Goal: Task Accomplishment & Management: Use online tool/utility

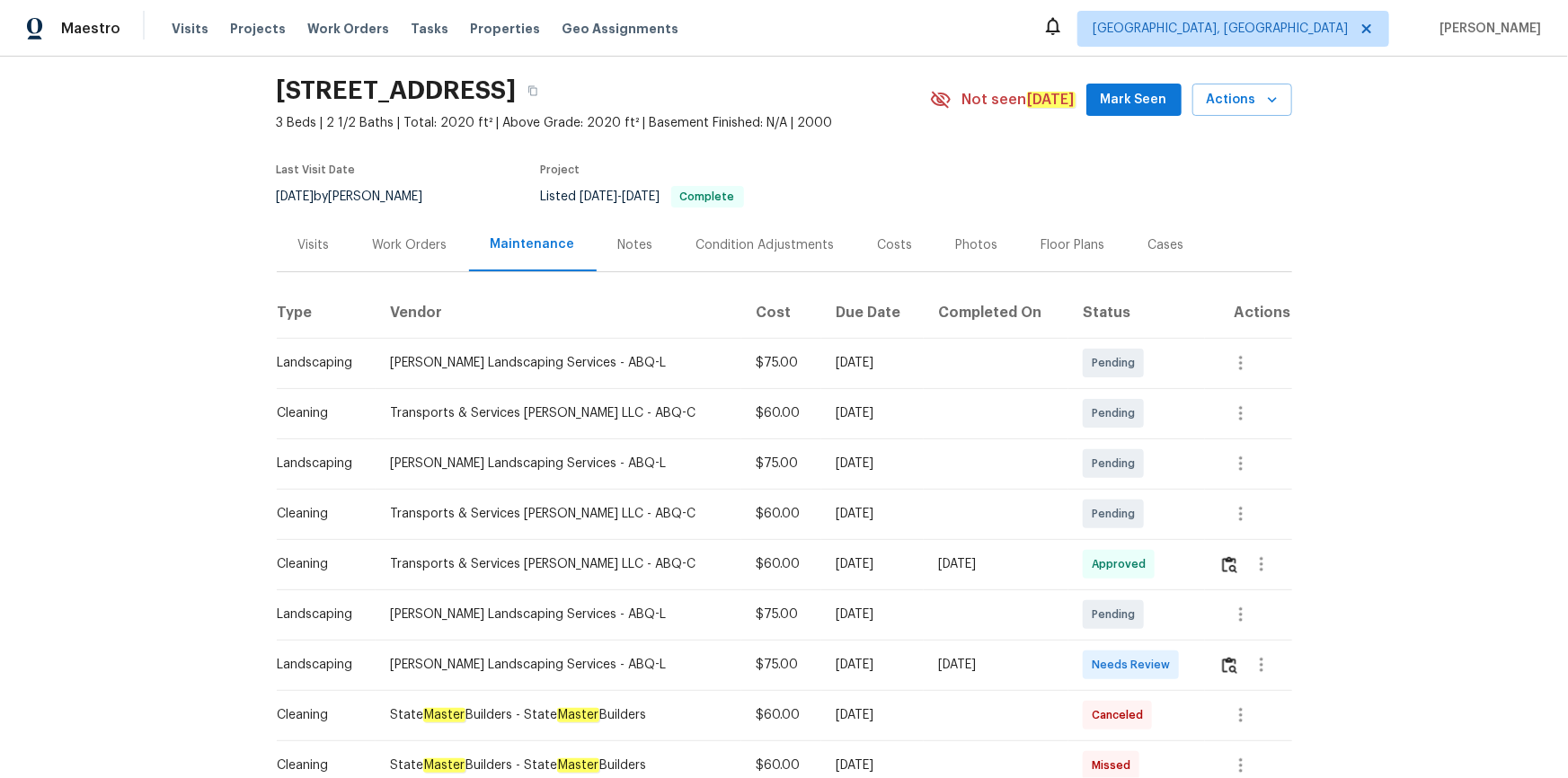
scroll to position [81, 0]
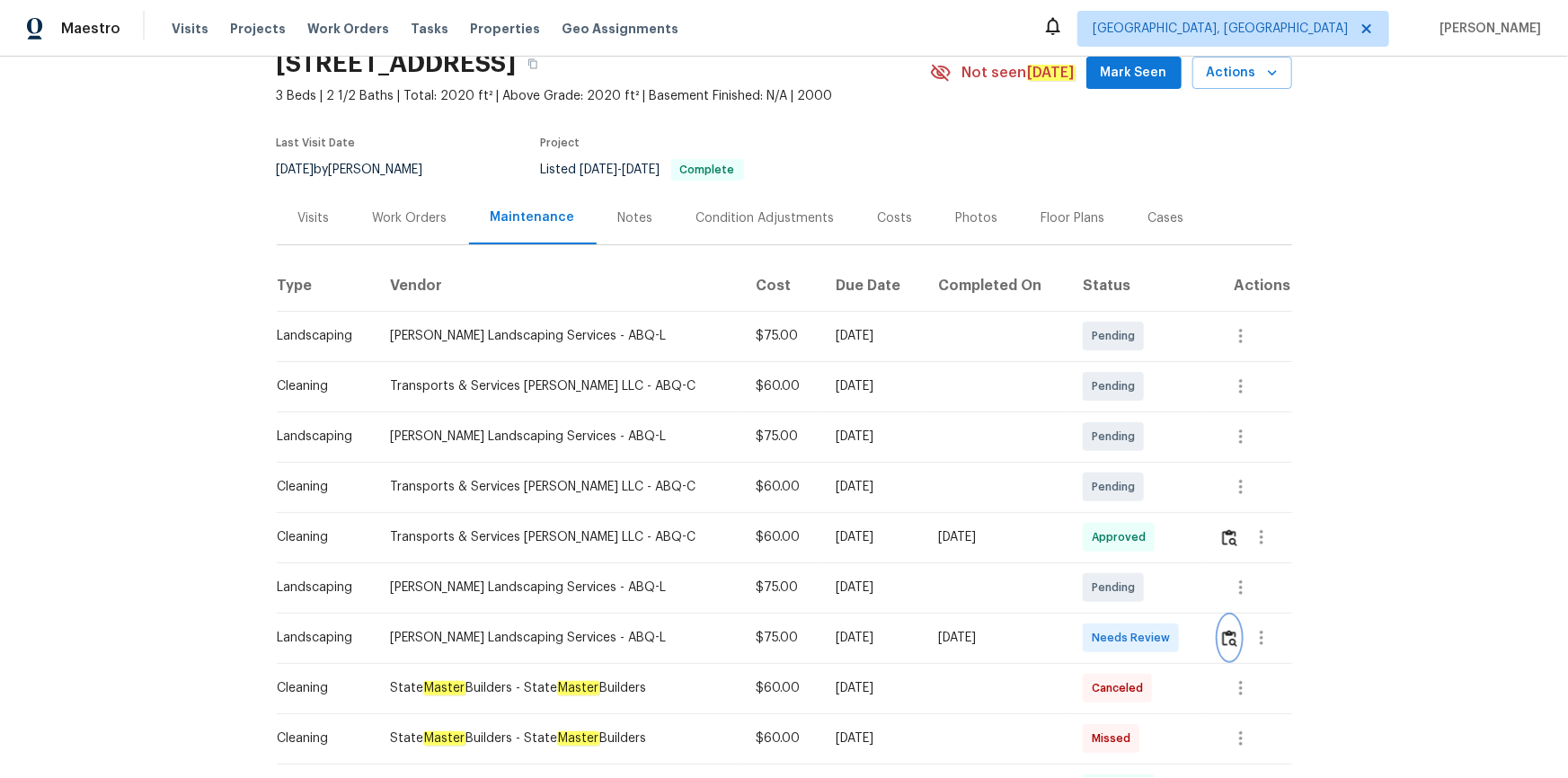
click at [1115, 523] on img "button" at bounding box center [1229, 638] width 15 height 17
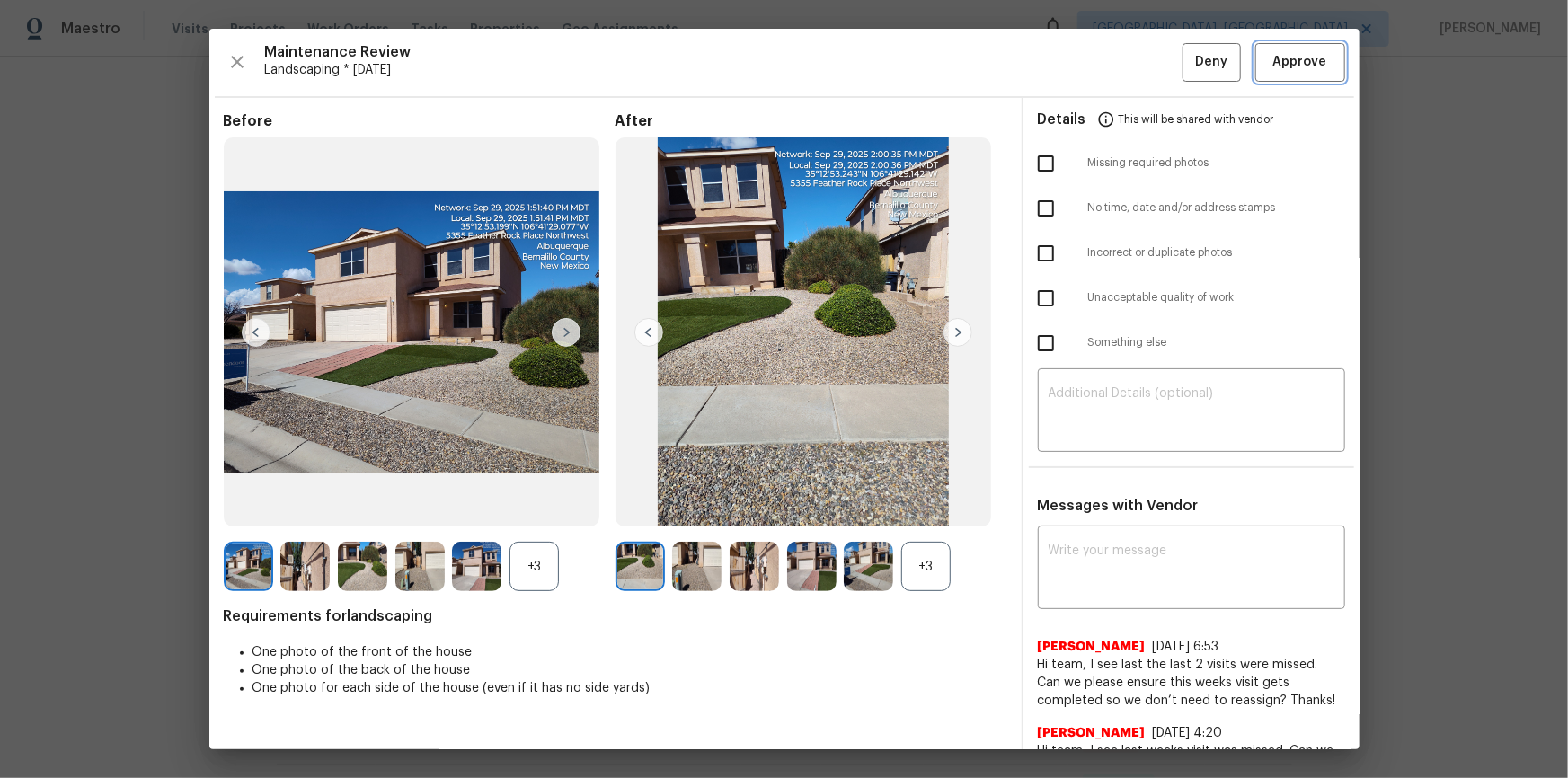
drag, startPoint x: 1295, startPoint y: 49, endPoint x: 1279, endPoint y: 203, distance: 154.8
click at [1115, 48] on button "Approve" at bounding box center [1299, 63] width 90 height 39
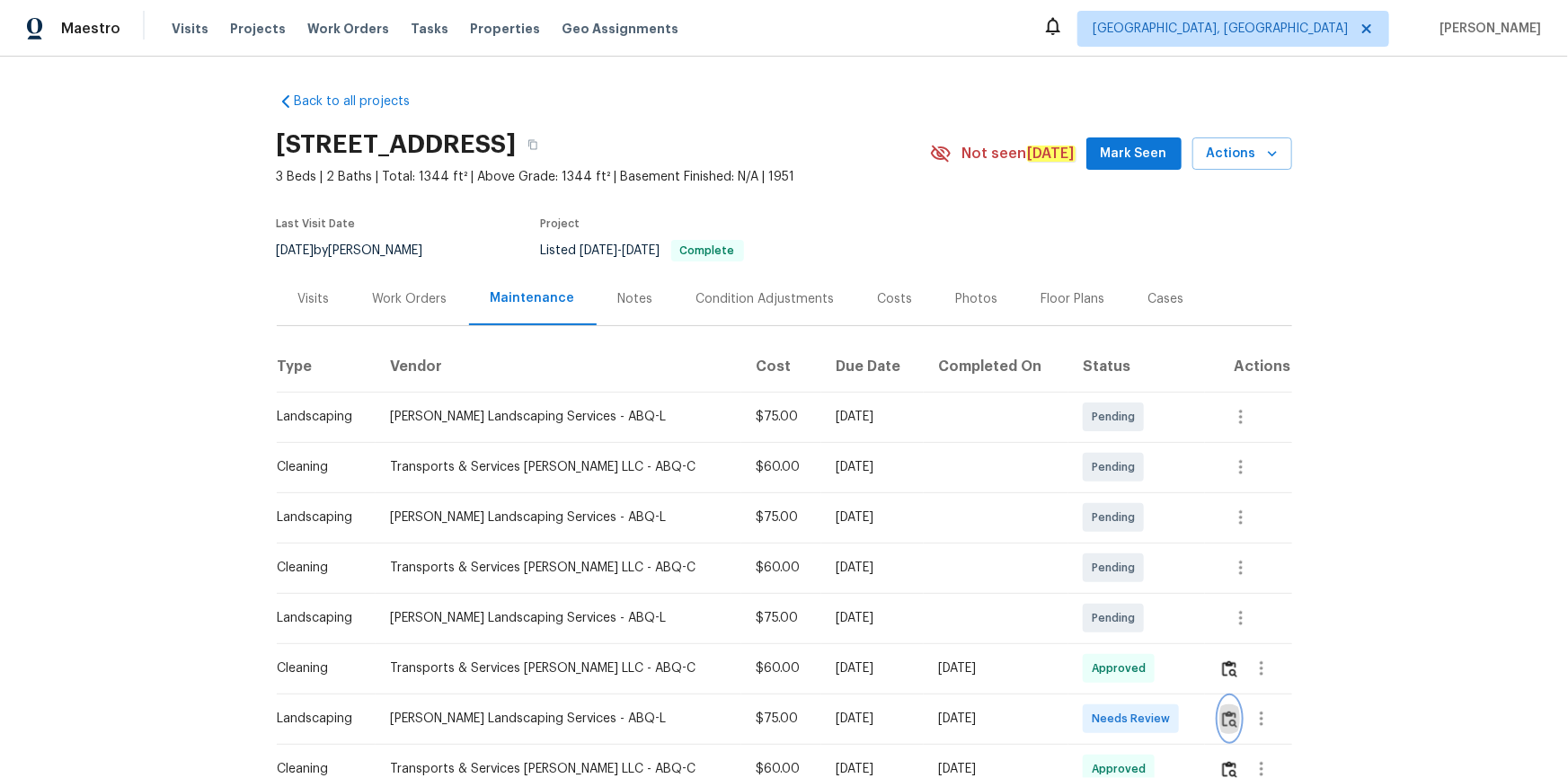
click at [1115, 523] on button "button" at bounding box center [1230, 719] width 21 height 44
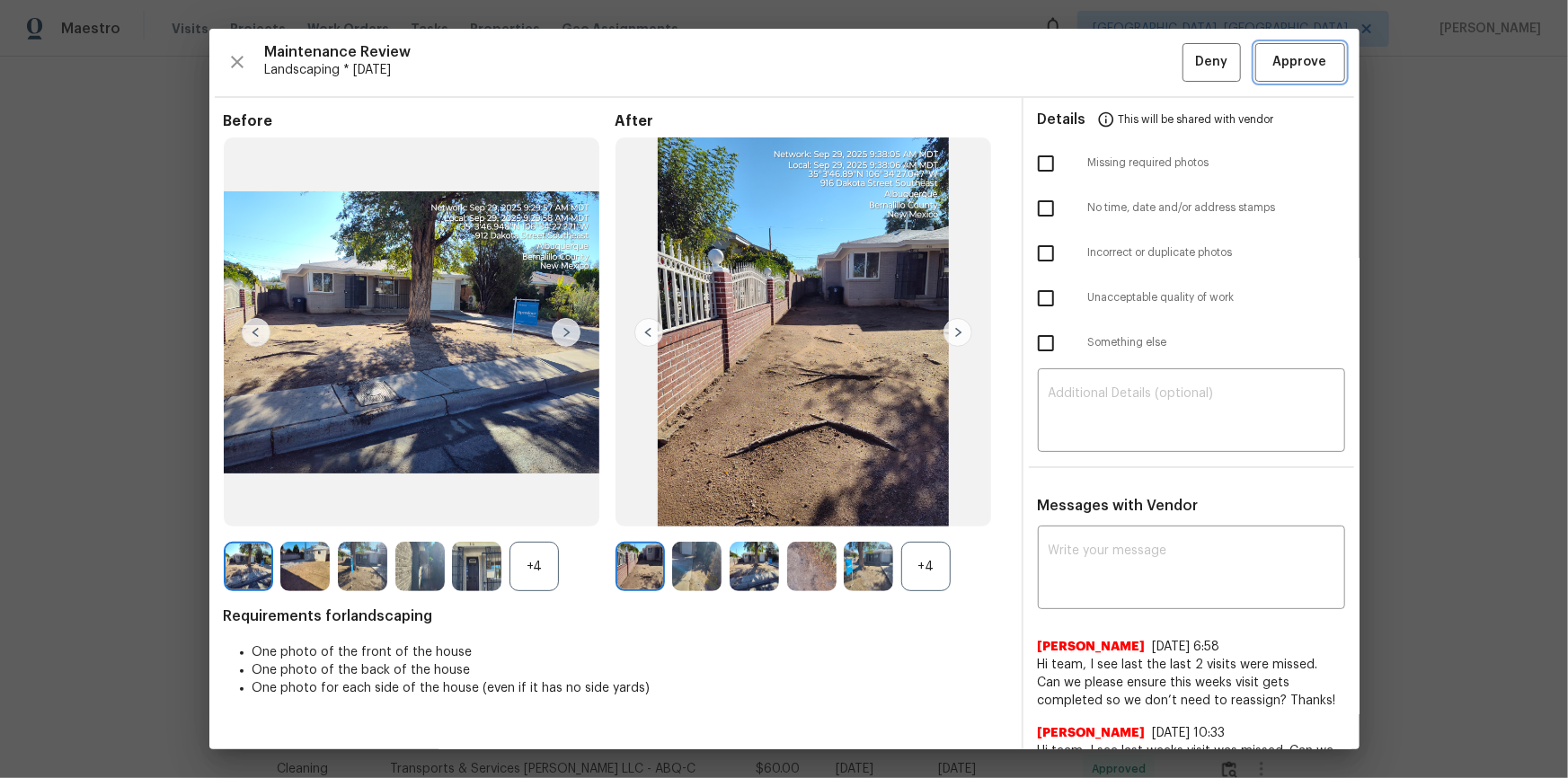
click at [1115, 49] on button "Approve" at bounding box center [1299, 63] width 90 height 39
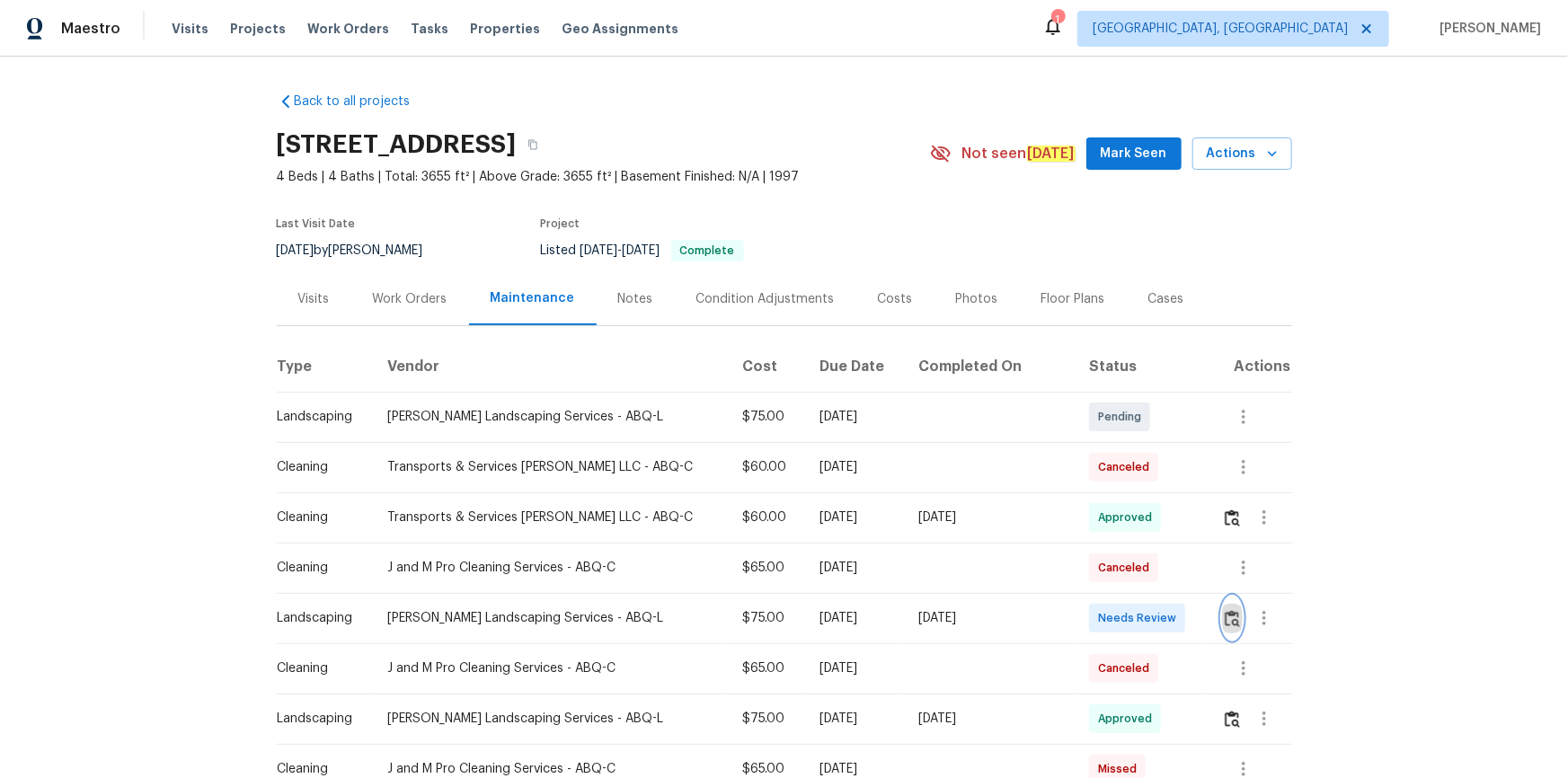
click at [1115, 523] on img "button" at bounding box center [1231, 618] width 15 height 17
click at [1115, 523] on td at bounding box center [1250, 617] width 84 height 50
click at [1115, 523] on img "button" at bounding box center [1231, 618] width 15 height 17
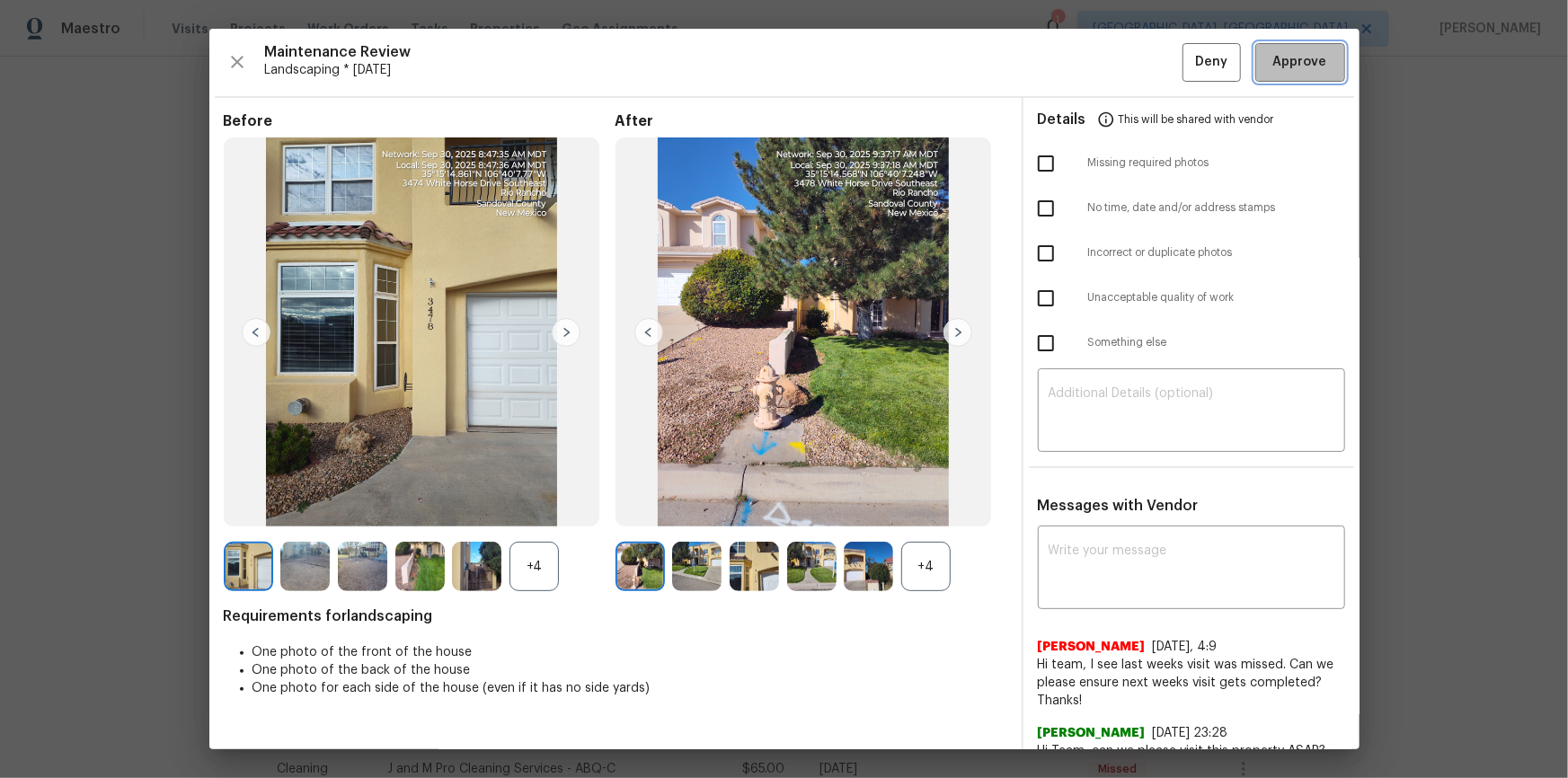
click at [1115, 45] on button "Approve" at bounding box center [1299, 63] width 90 height 39
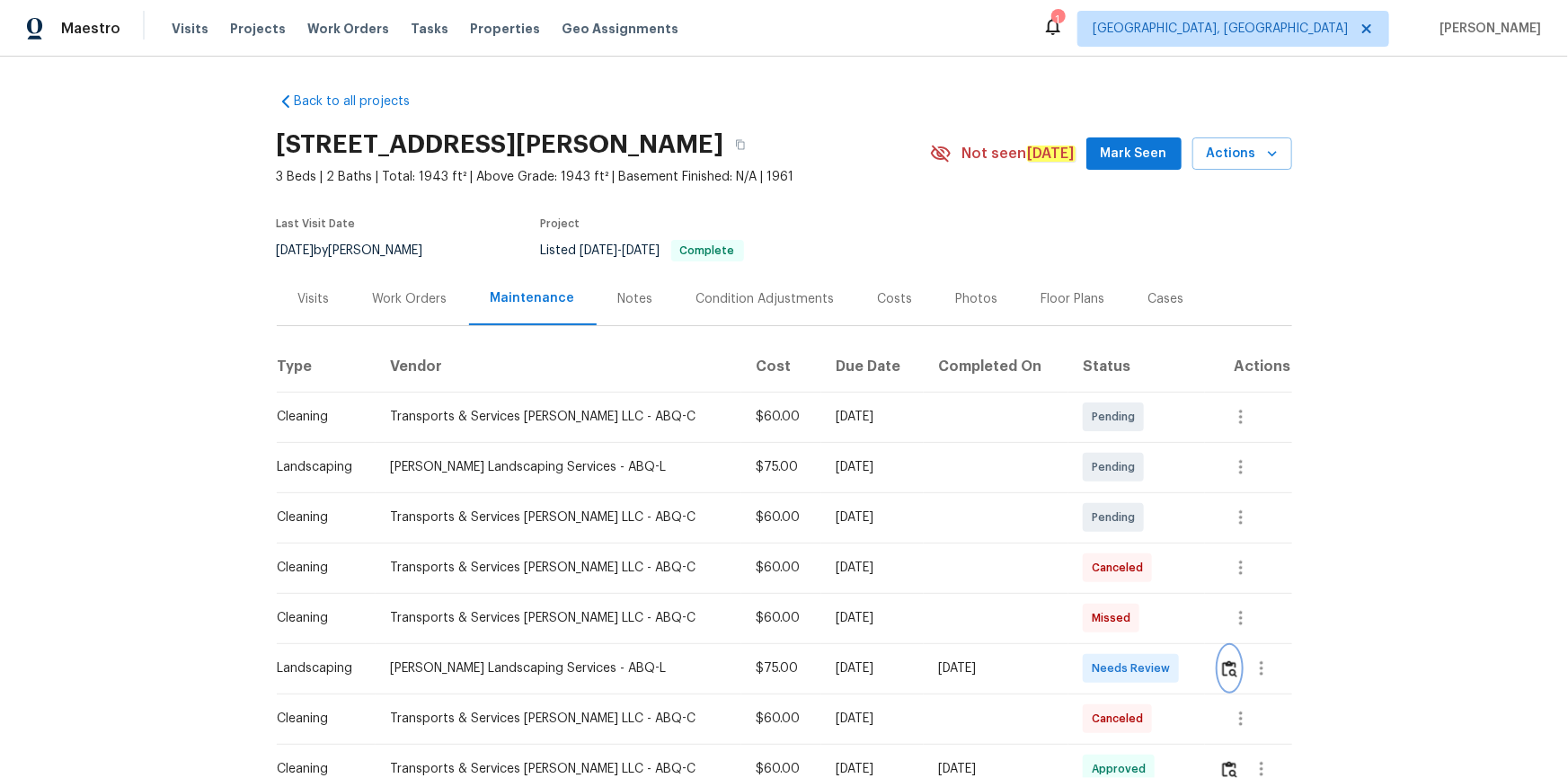
click at [1115, 523] on img "button" at bounding box center [1229, 669] width 15 height 17
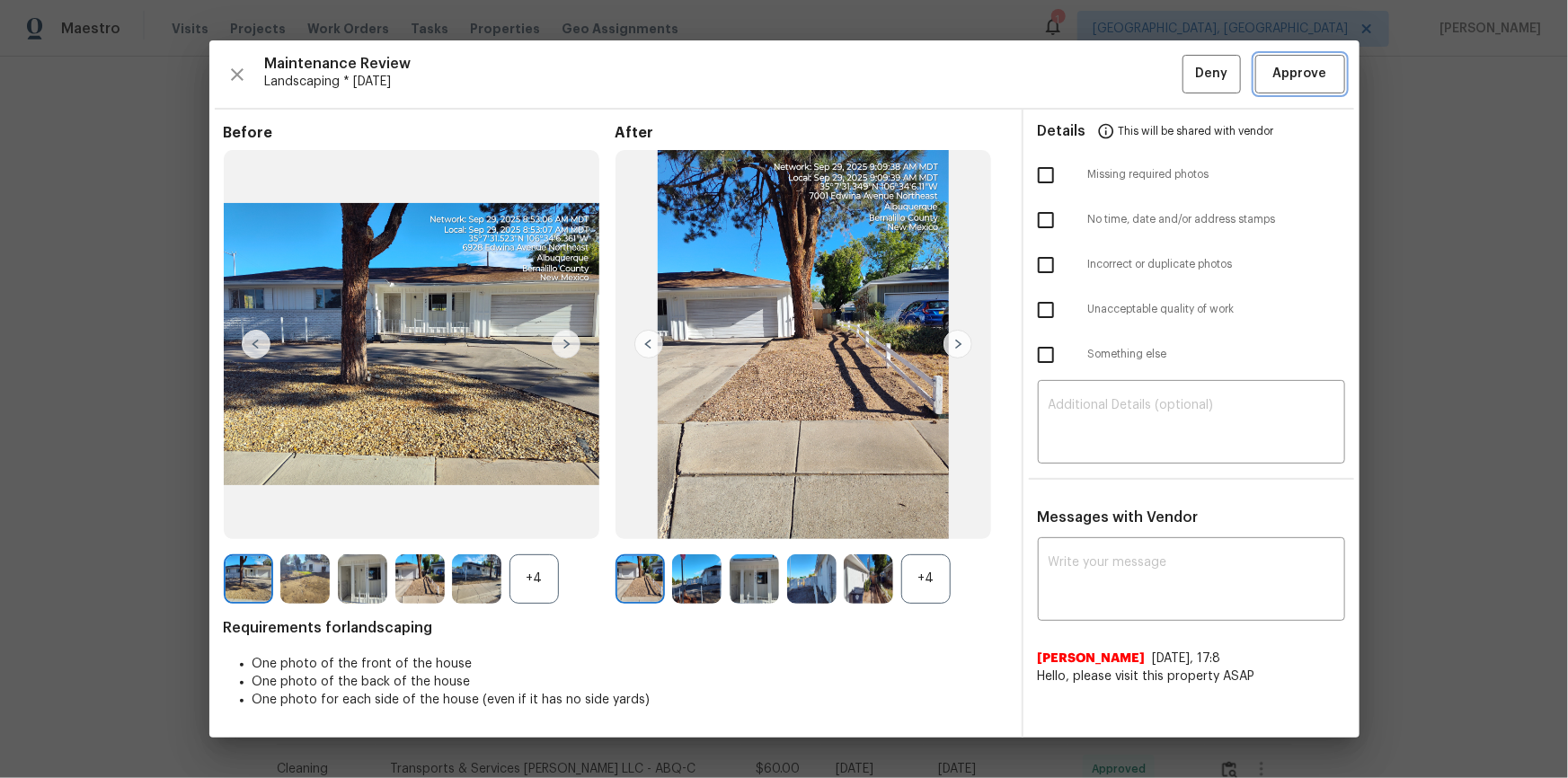
drag, startPoint x: 1279, startPoint y: 80, endPoint x: 1455, endPoint y: 257, distance: 249.6
click at [1115, 81] on span "Approve" at bounding box center [1299, 74] width 54 height 23
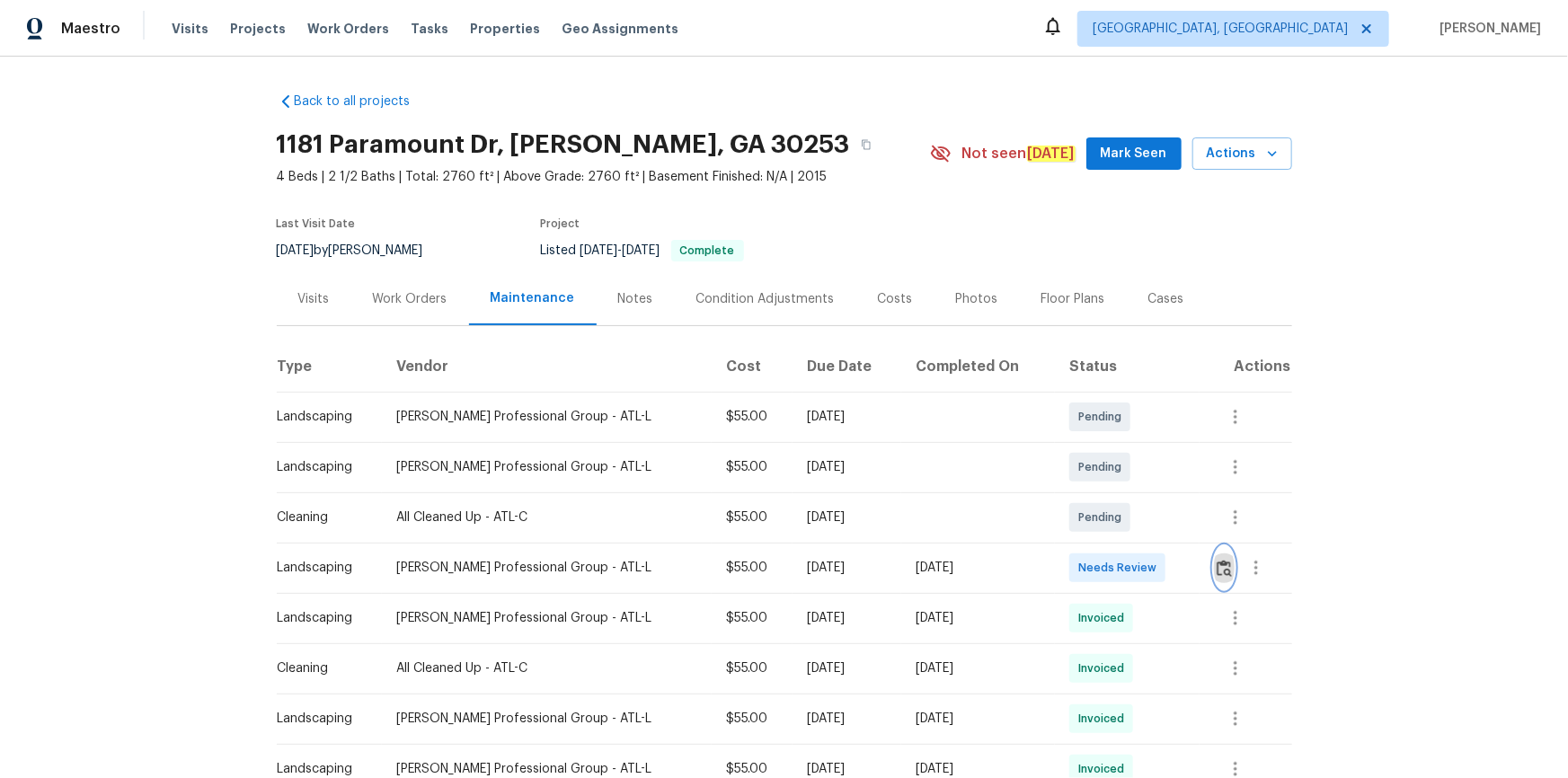
click at [1115, 523] on img "button" at bounding box center [1224, 568] width 15 height 17
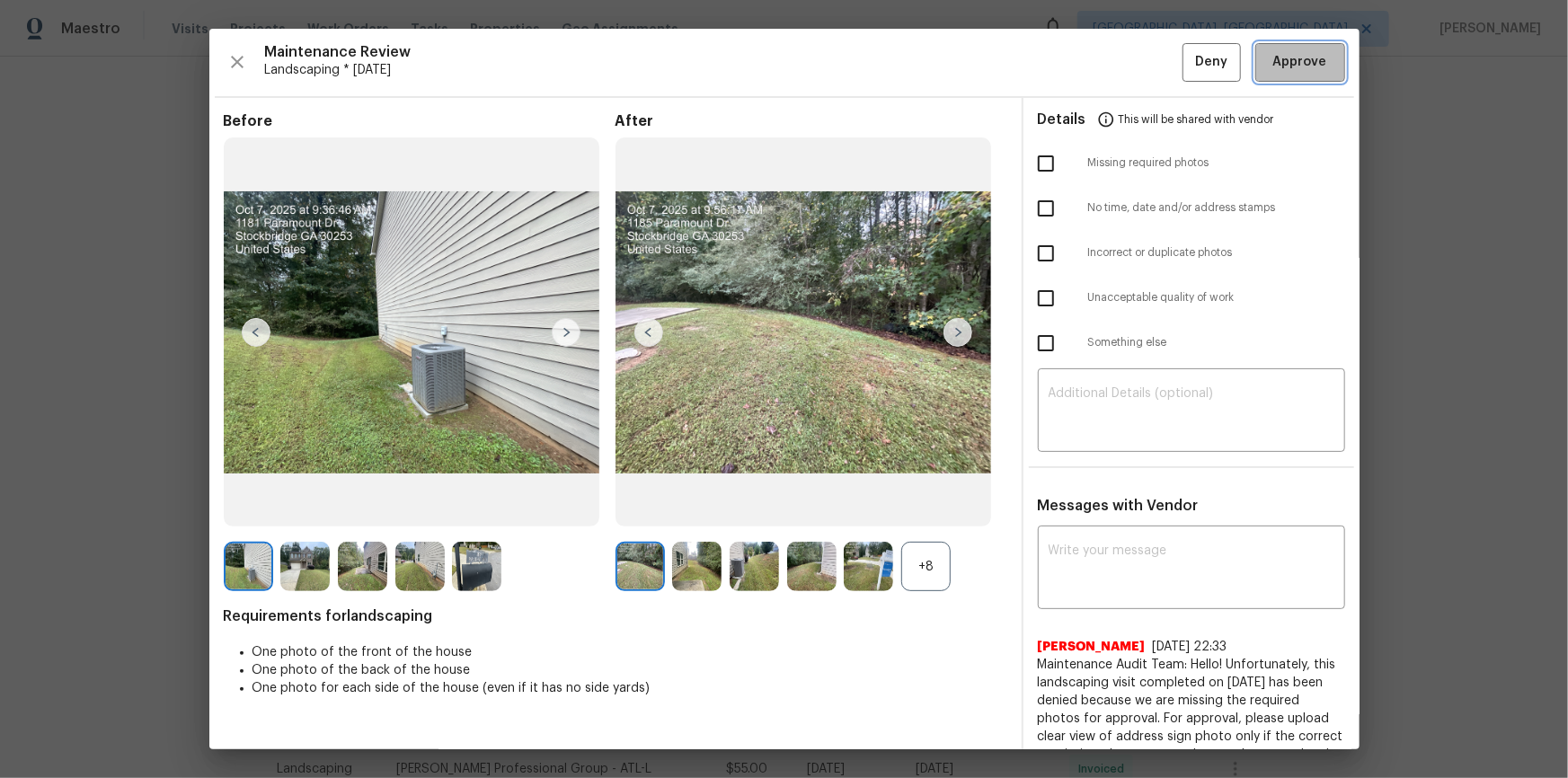
click at [1115, 56] on span "Approve" at bounding box center [1299, 62] width 54 height 23
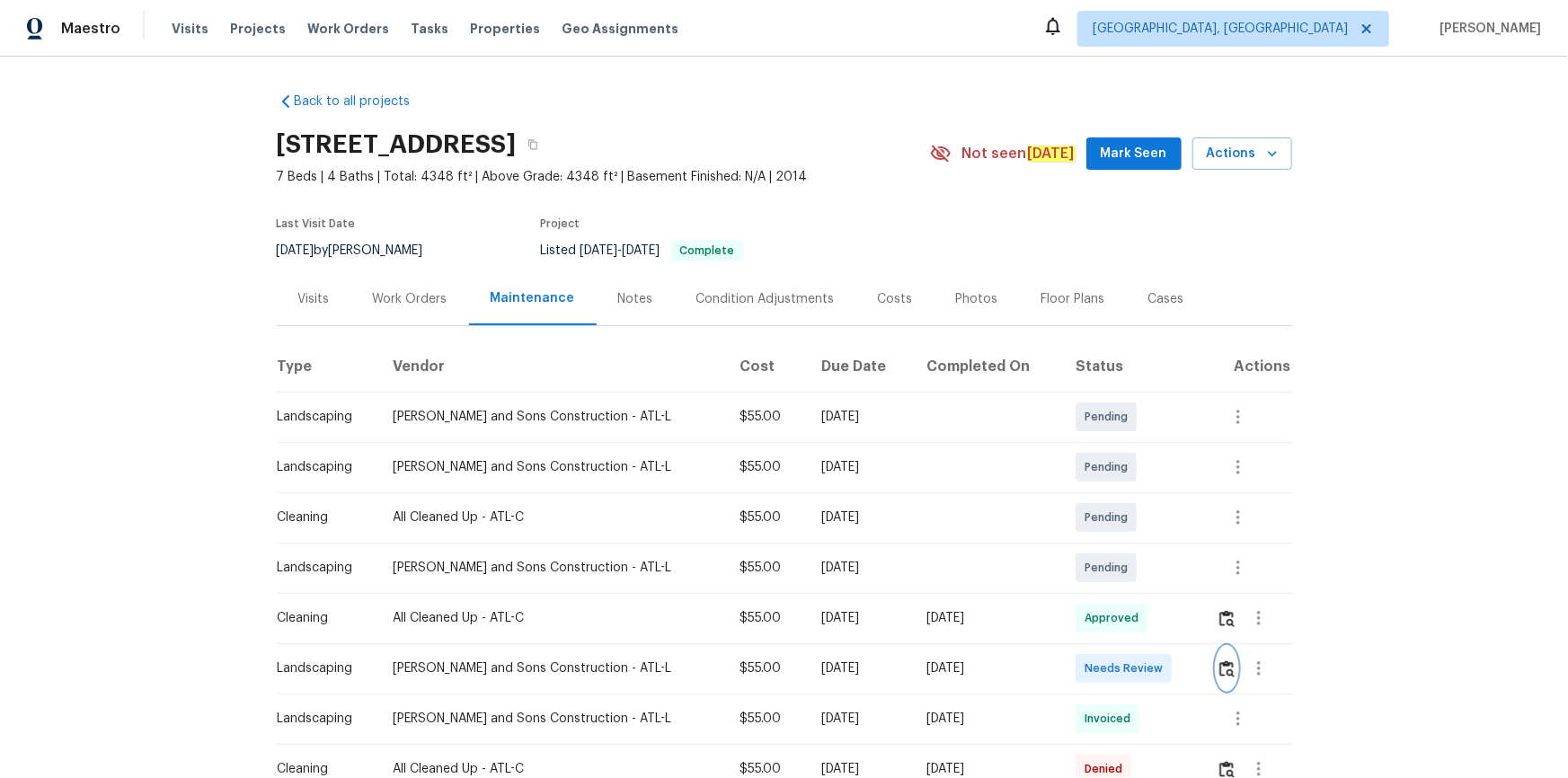
click at [1115, 523] on img "button" at bounding box center [1227, 669] width 15 height 17
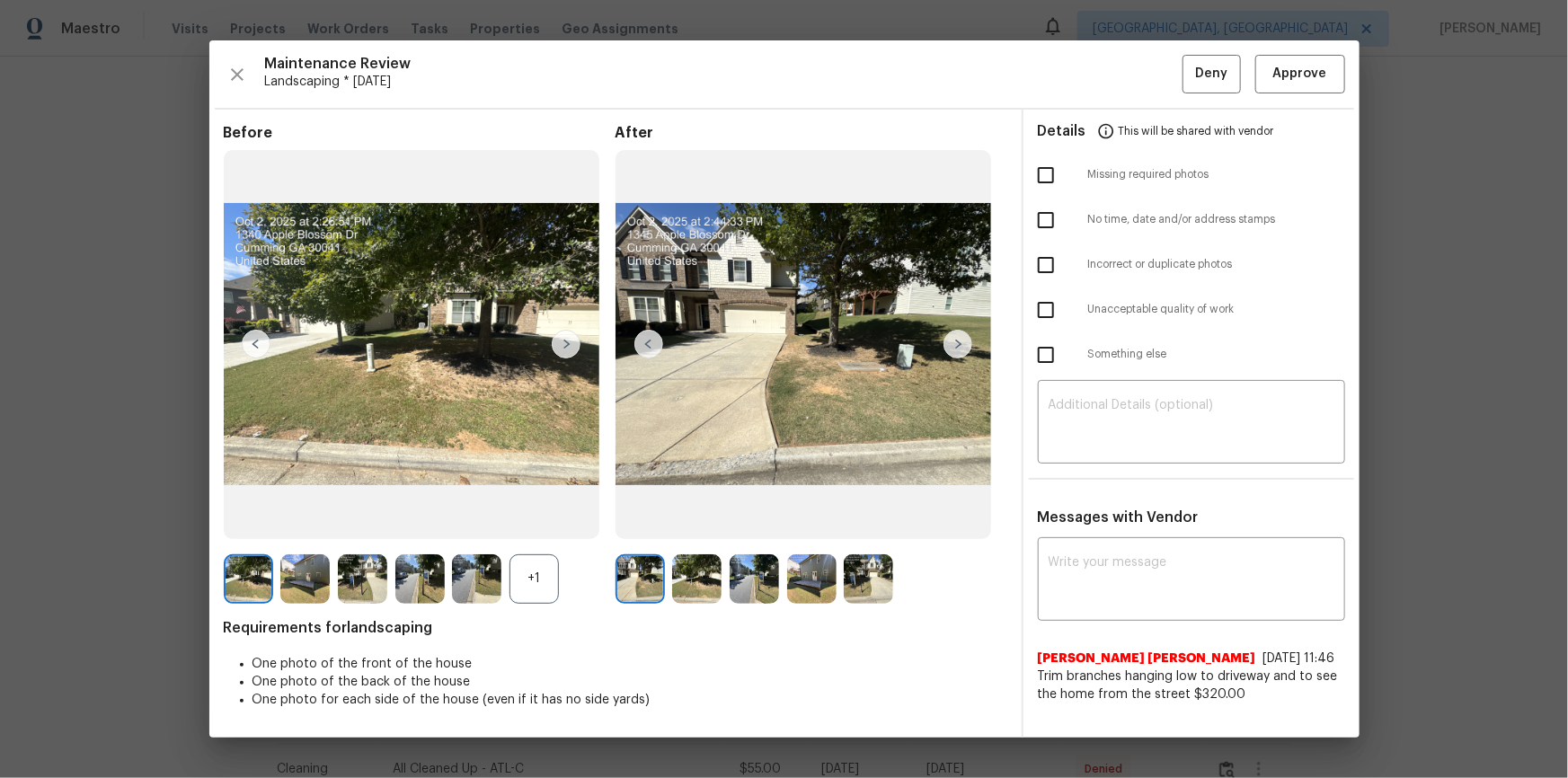
drag, startPoint x: 1338, startPoint y: 94, endPoint x: 1333, endPoint y: 107, distance: 13.9
click at [1115, 94] on div "Maintenance Review Landscaping * Mon, Sep 29 Deny Approve Before +1 After Requi…" at bounding box center [784, 389] width 1150 height 696
click at [1115, 42] on div "Maintenance Review Landscaping * Mon, Sep 29 Deny Approve Before +1 After Requi…" at bounding box center [784, 389] width 1568 height 778
click at [1115, 73] on span "Approve" at bounding box center [1299, 74] width 54 height 23
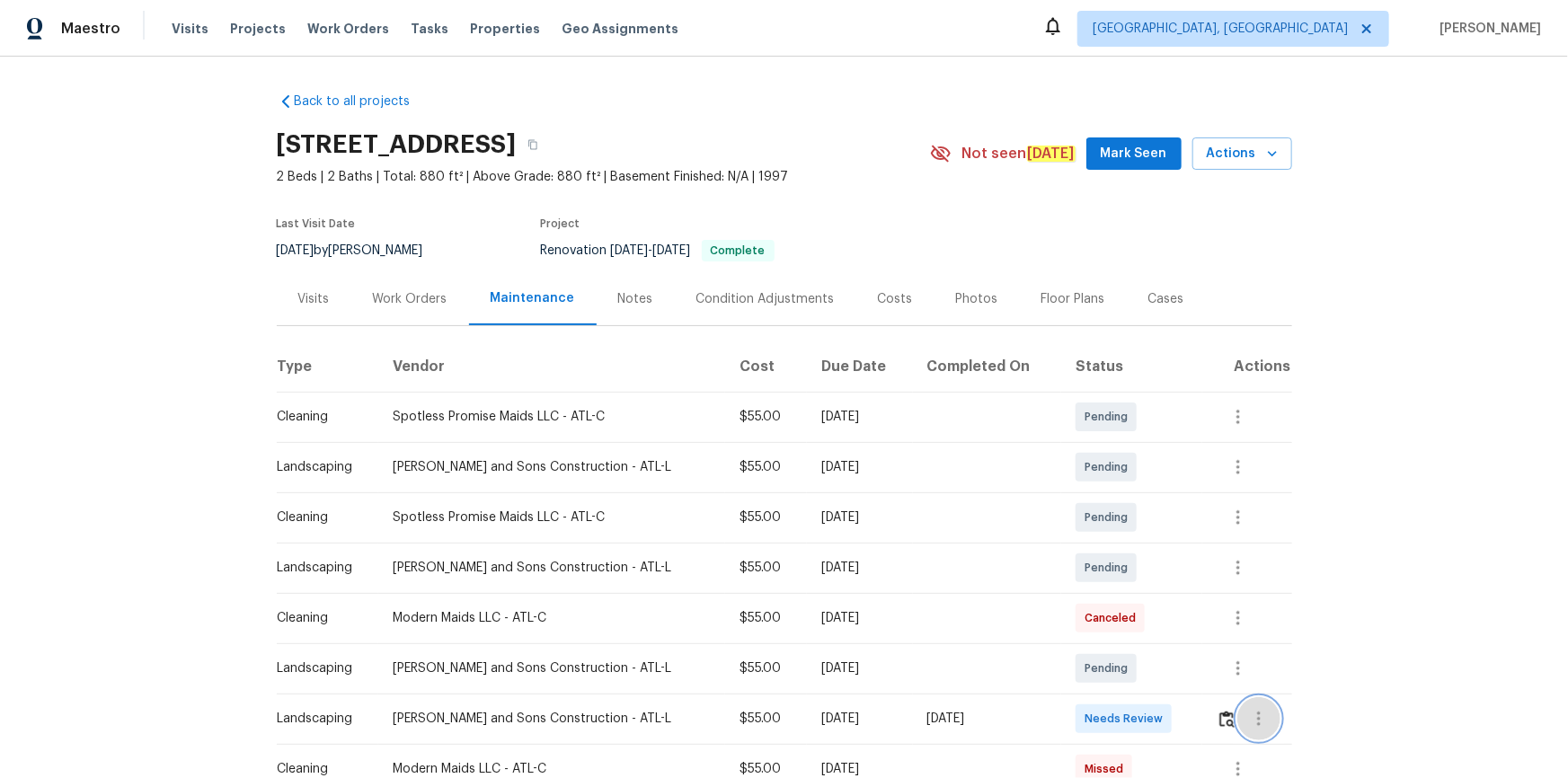
click at [1115, 523] on button "button" at bounding box center [1259, 719] width 44 height 44
click at [1115, 523] on div at bounding box center [784, 389] width 1568 height 778
click at [1115, 523] on img "button" at bounding box center [1227, 719] width 15 height 17
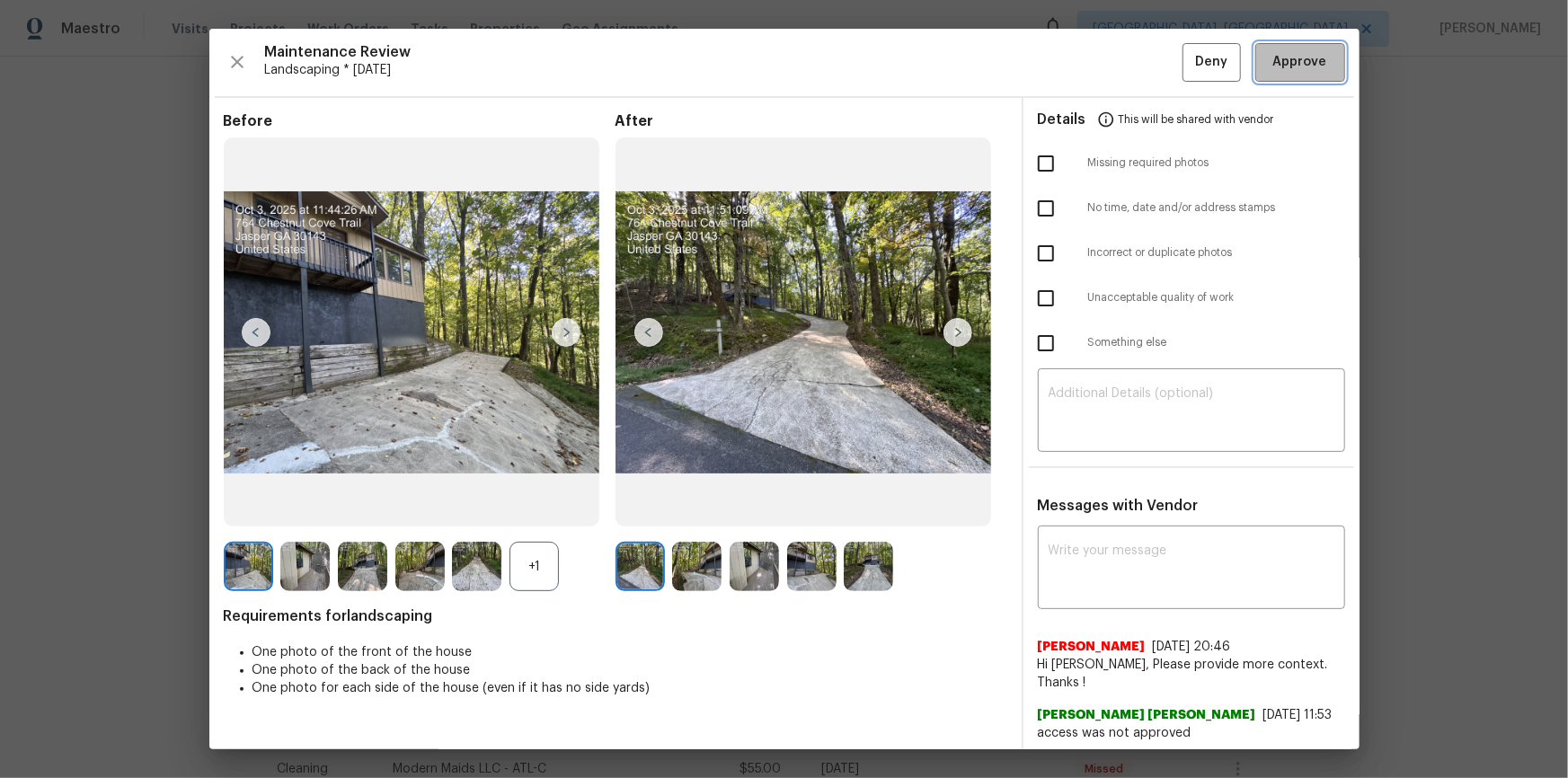
click at [1115, 82] on button "Approve" at bounding box center [1299, 63] width 90 height 39
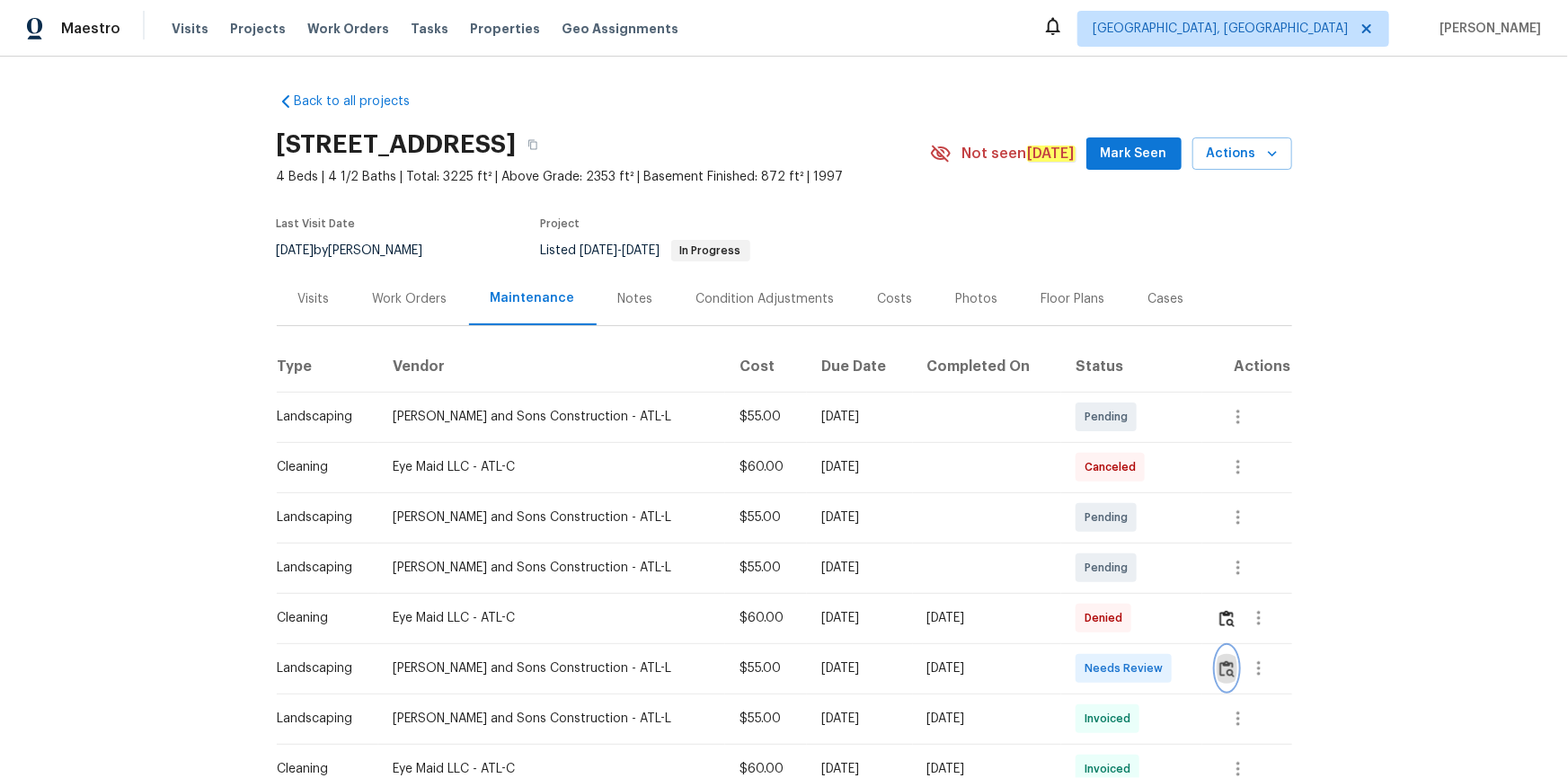
click at [1115, 523] on button "button" at bounding box center [1227, 669] width 21 height 44
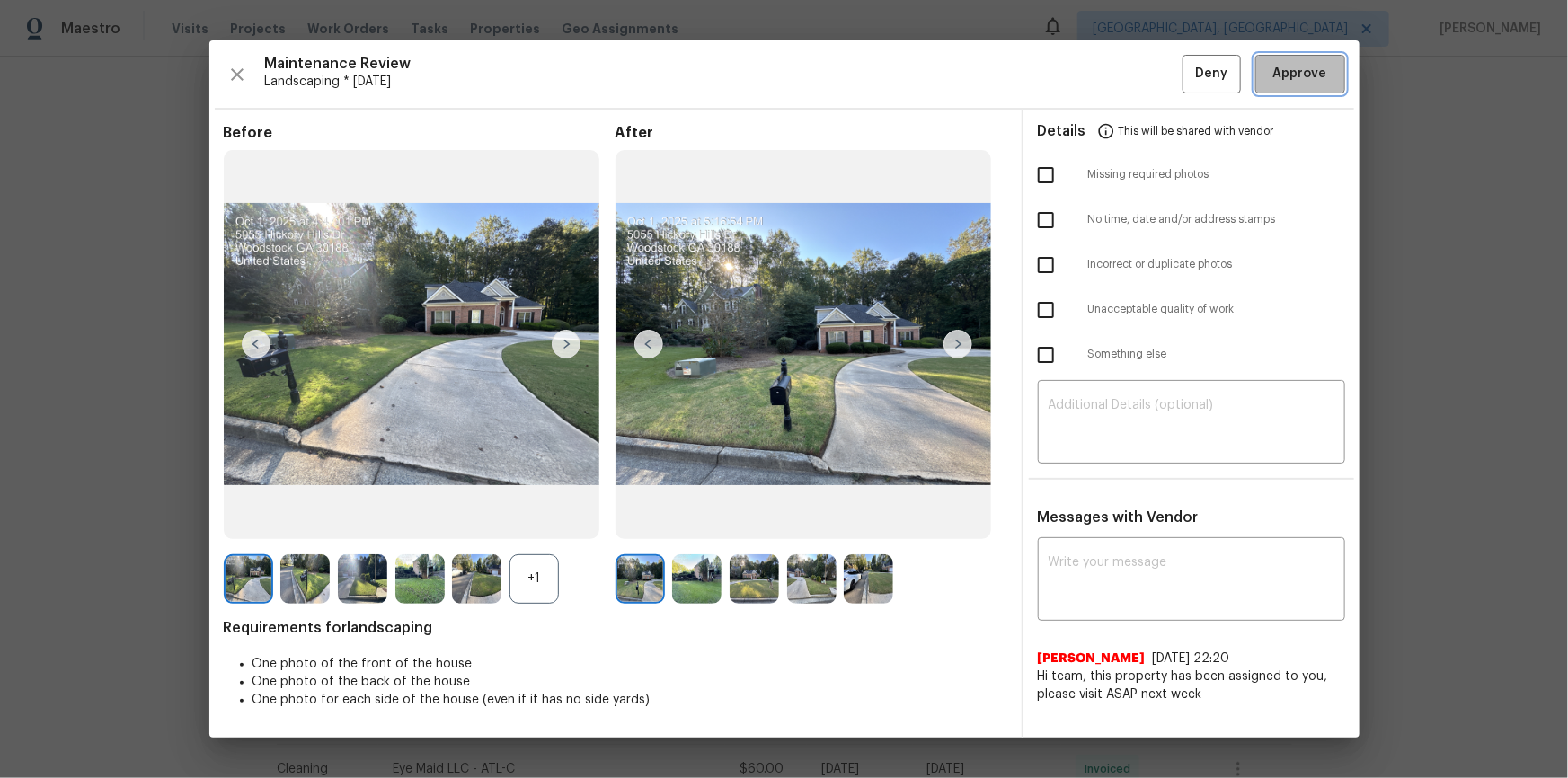
click at [1115, 81] on span "Approve" at bounding box center [1299, 74] width 54 height 23
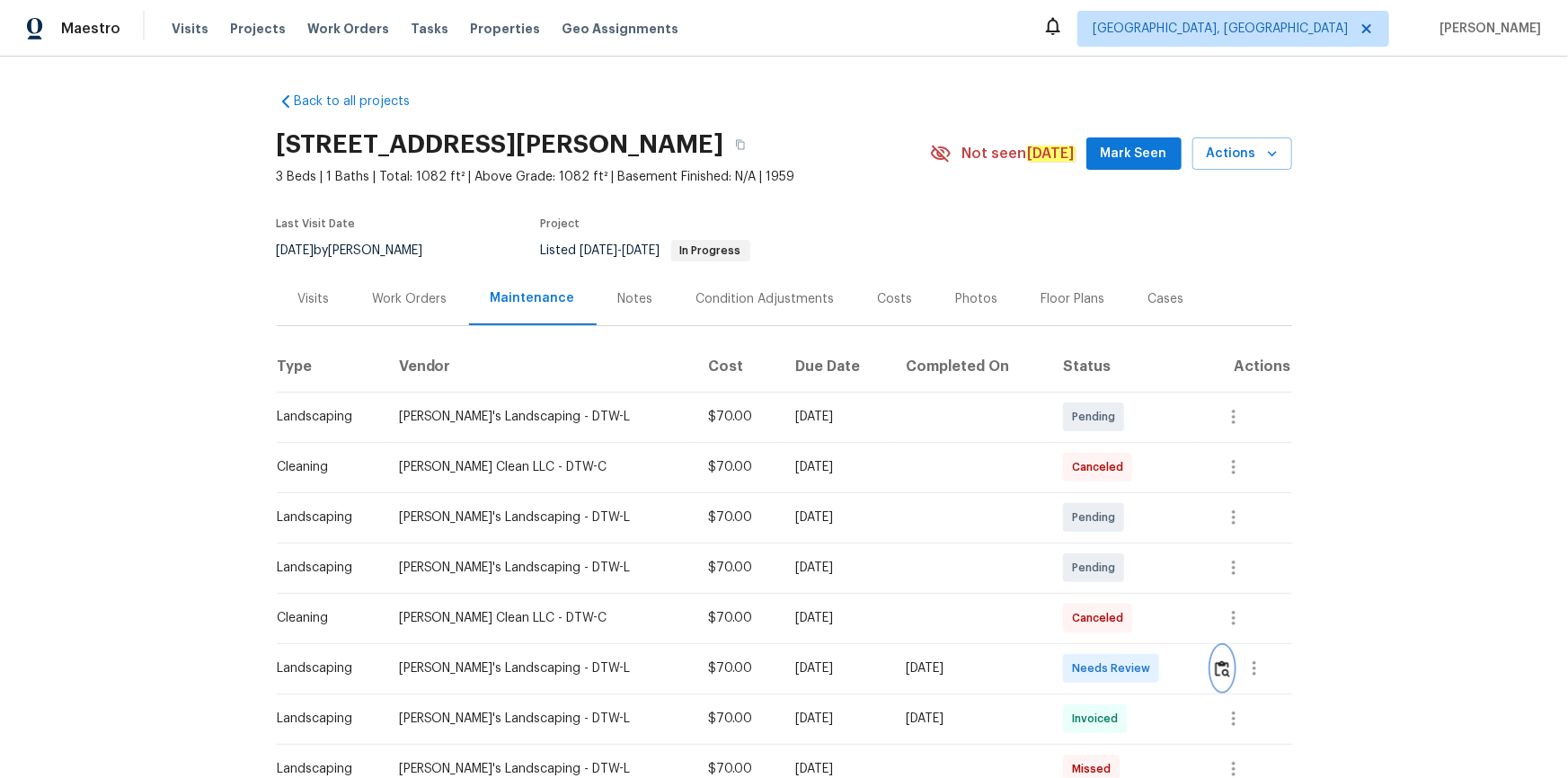
click at [1221, 651] on button "button" at bounding box center [1222, 669] width 21 height 44
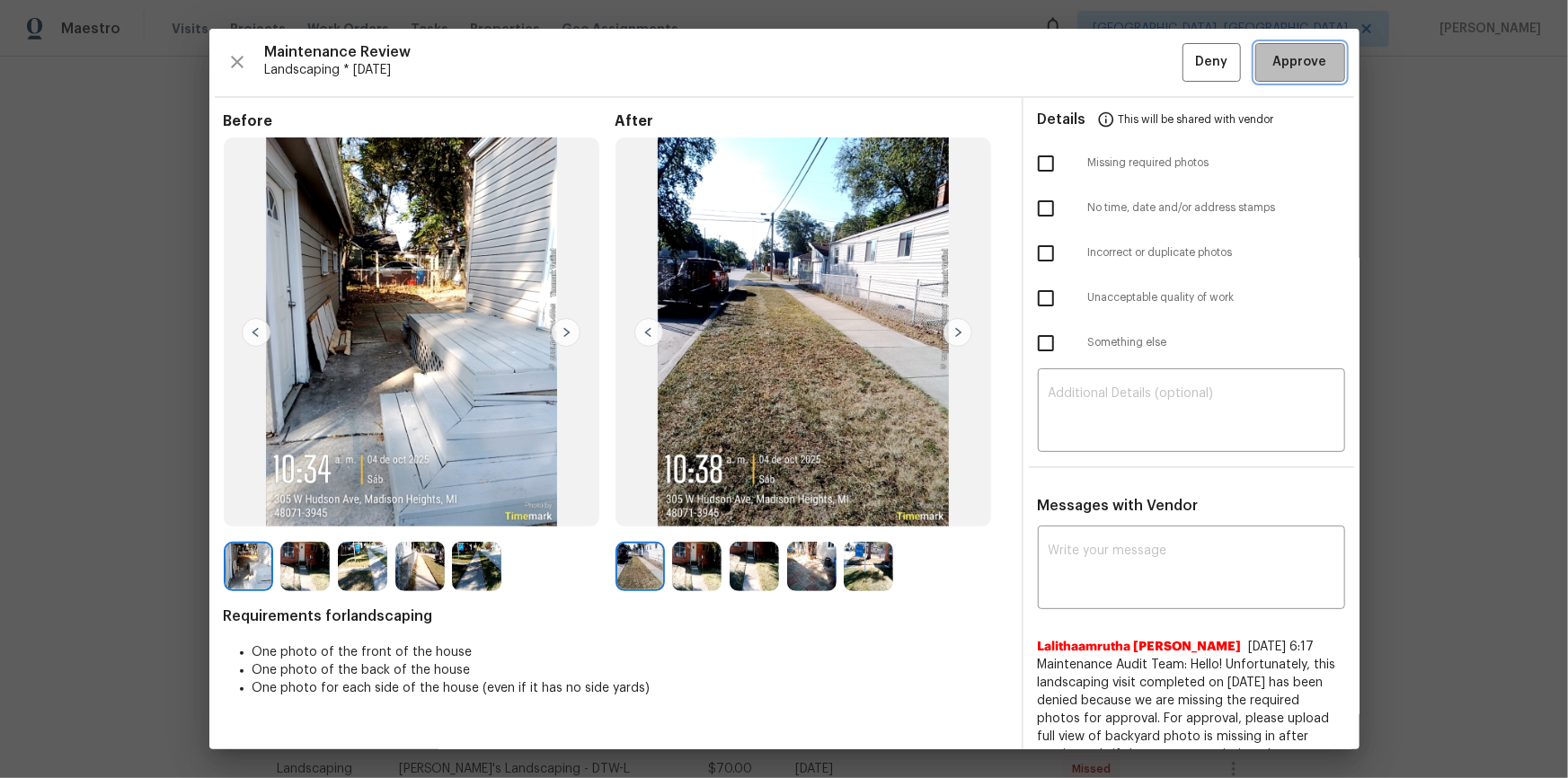
click at [1322, 47] on button "Approve" at bounding box center [1299, 63] width 90 height 39
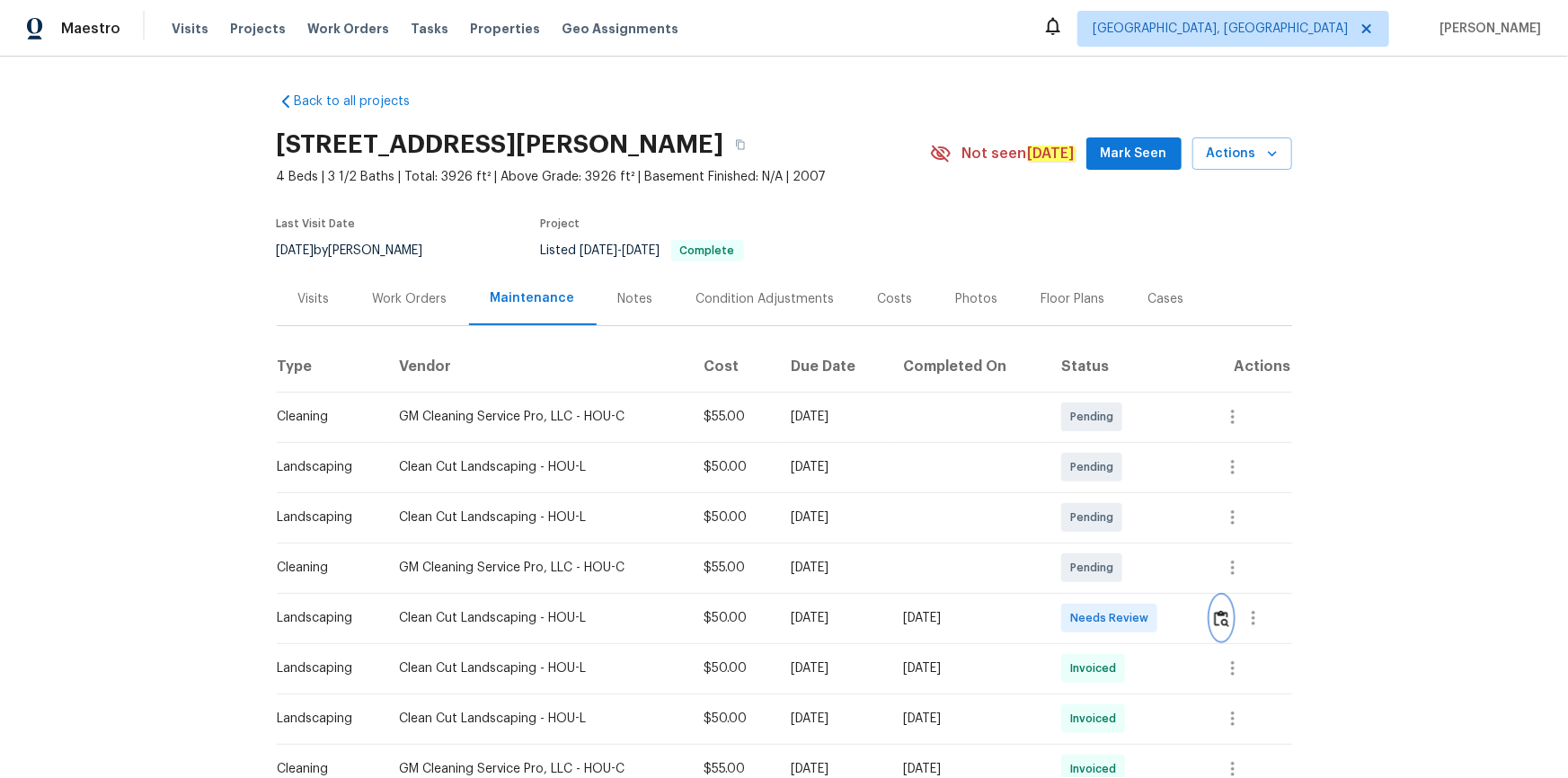
click at [1115, 523] on img "button" at bounding box center [1221, 618] width 15 height 17
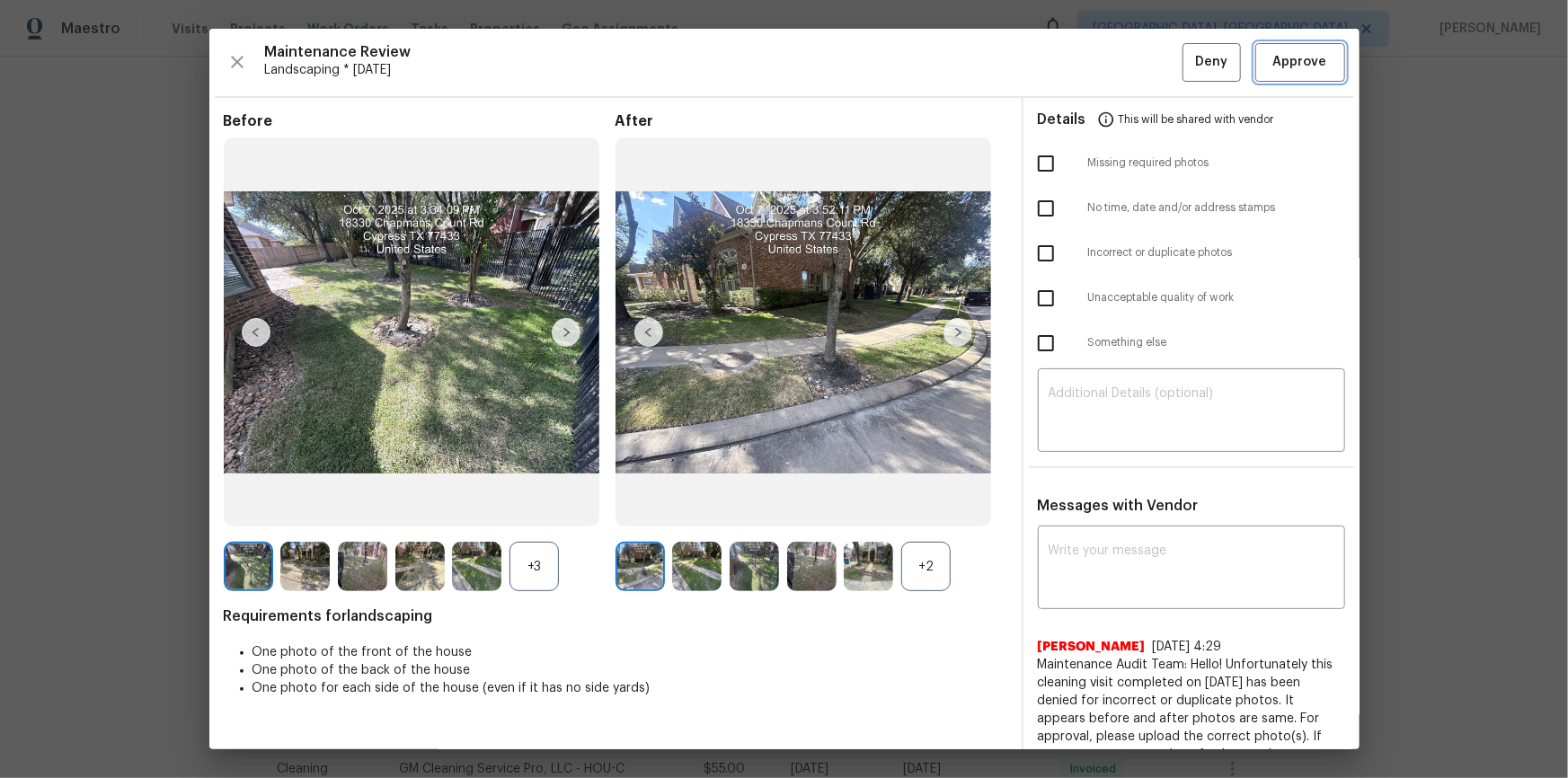
click at [1115, 70] on span "Approve" at bounding box center [1299, 62] width 54 height 23
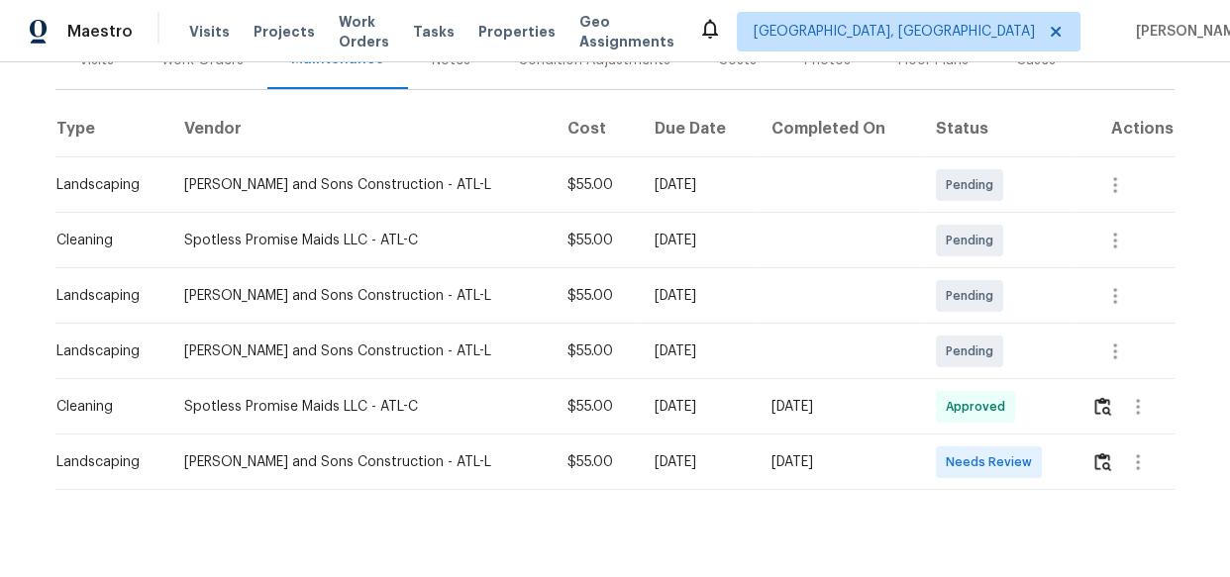
scroll to position [314, 0]
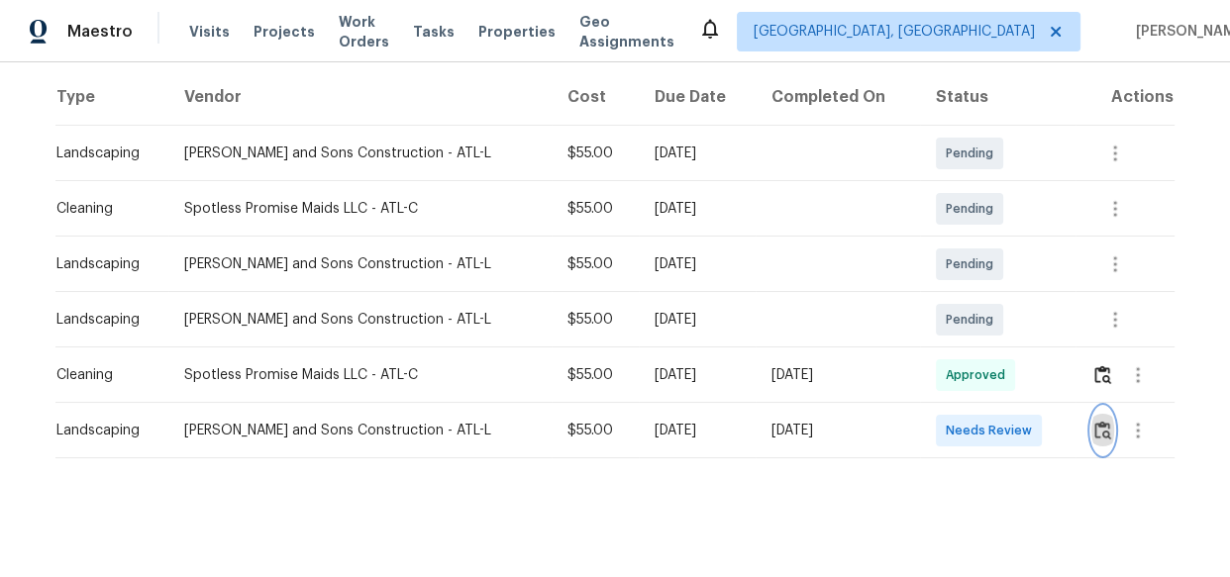
click at [1094, 421] on img "button" at bounding box center [1102, 430] width 17 height 19
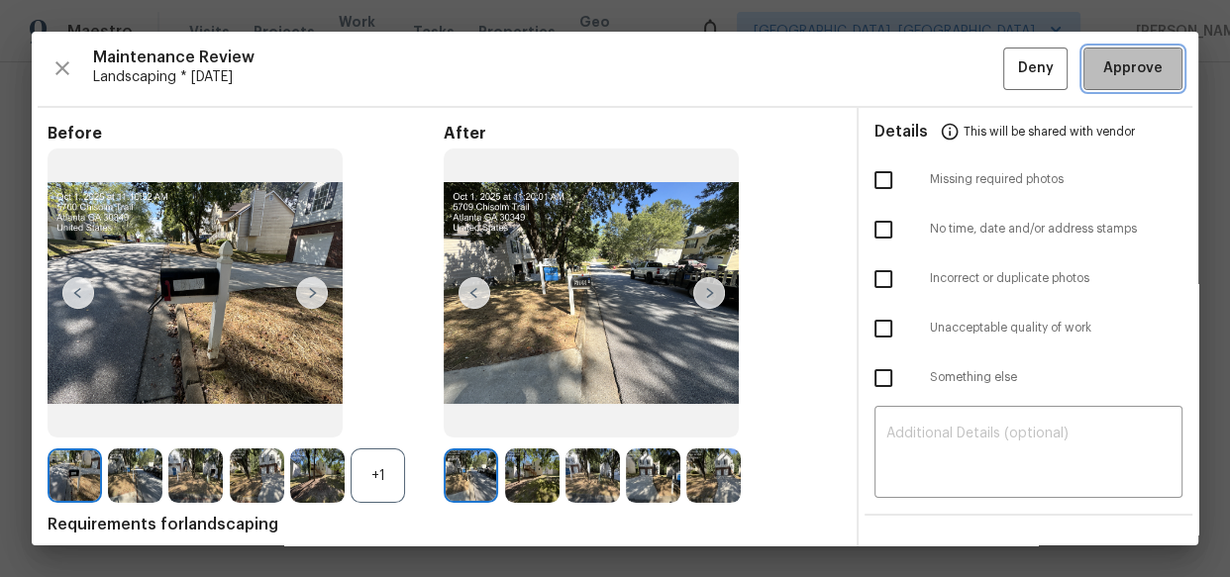
click at [1133, 78] on span "Approve" at bounding box center [1132, 68] width 59 height 25
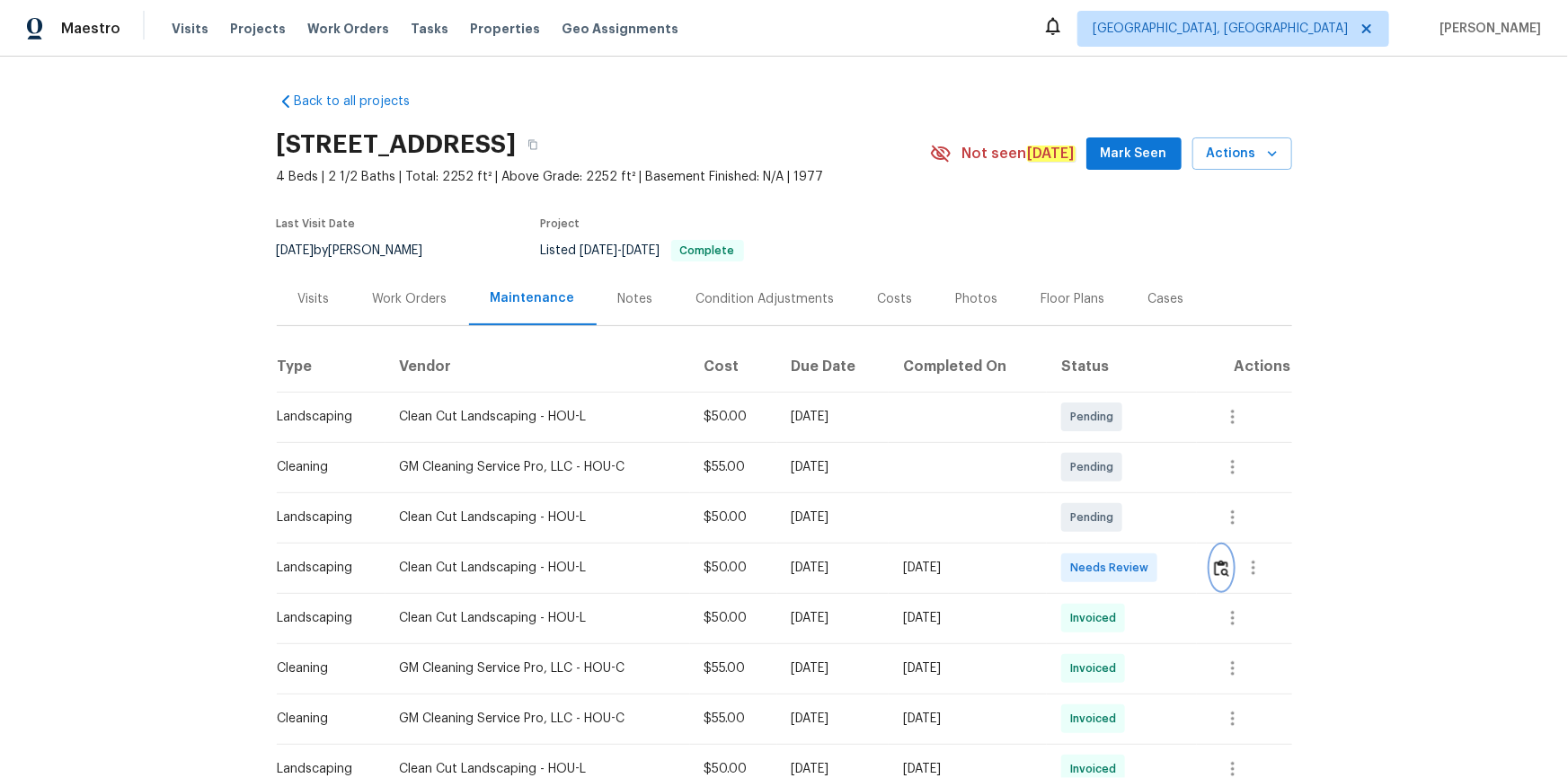
click at [1222, 563] on img "button" at bounding box center [1221, 568] width 15 height 17
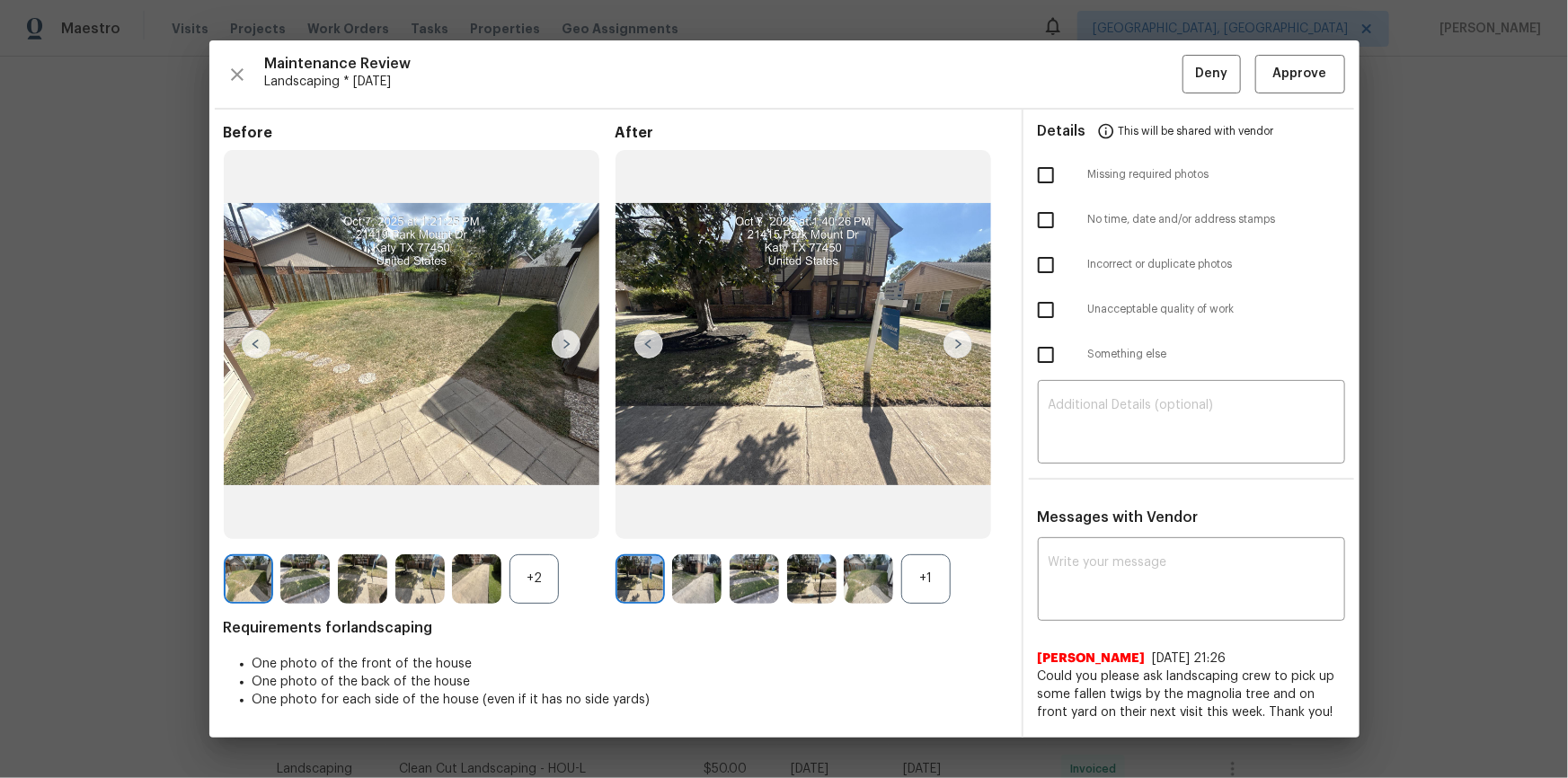
click at [1301, 44] on div "Maintenance Review Landscaping * [DATE] Deny Approve Before +2 After +1 Require…" at bounding box center [784, 389] width 1150 height 696
click at [1302, 57] on button "Approve" at bounding box center [1299, 74] width 90 height 39
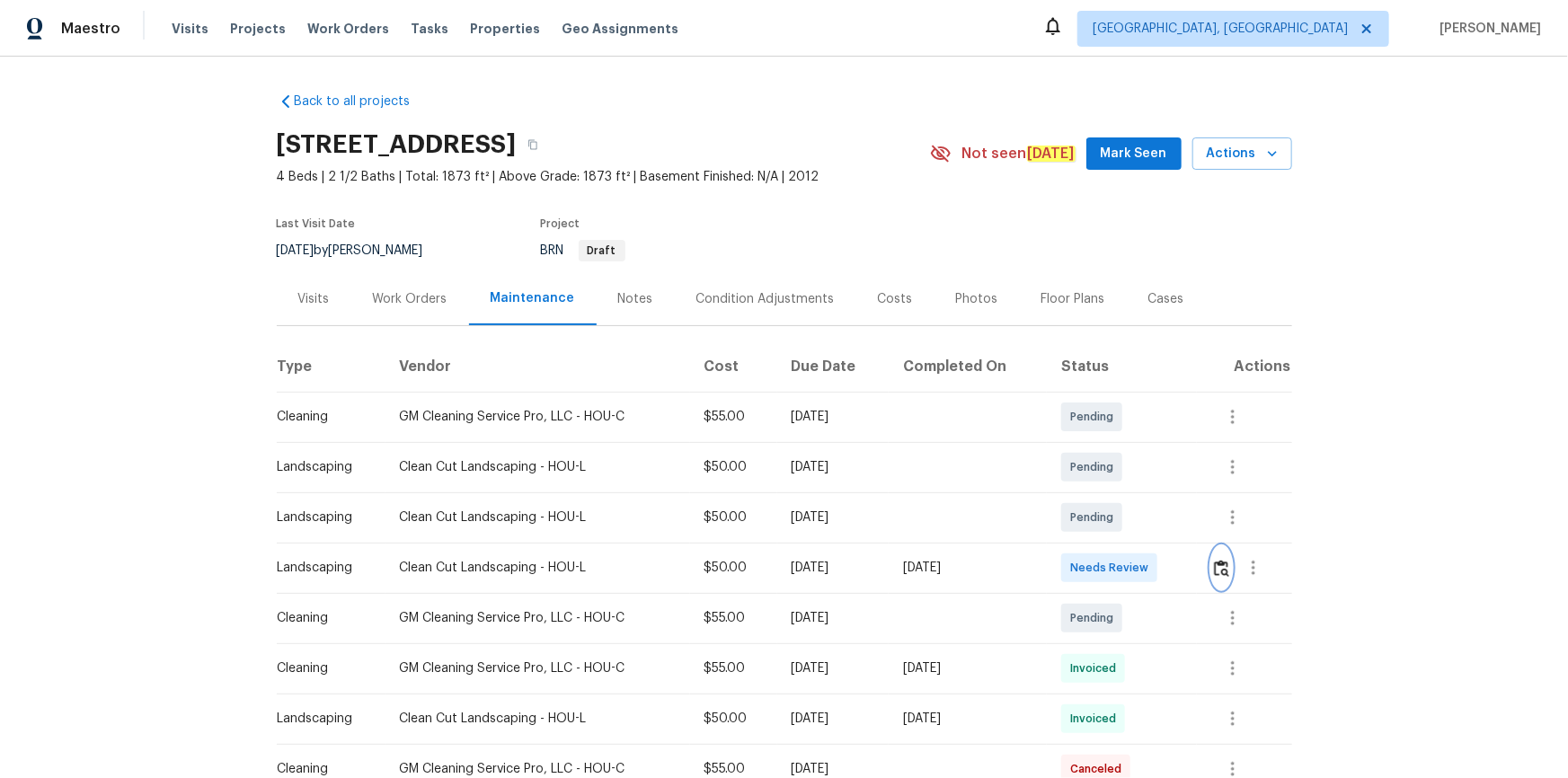
click at [1221, 560] on img "button" at bounding box center [1221, 568] width 15 height 17
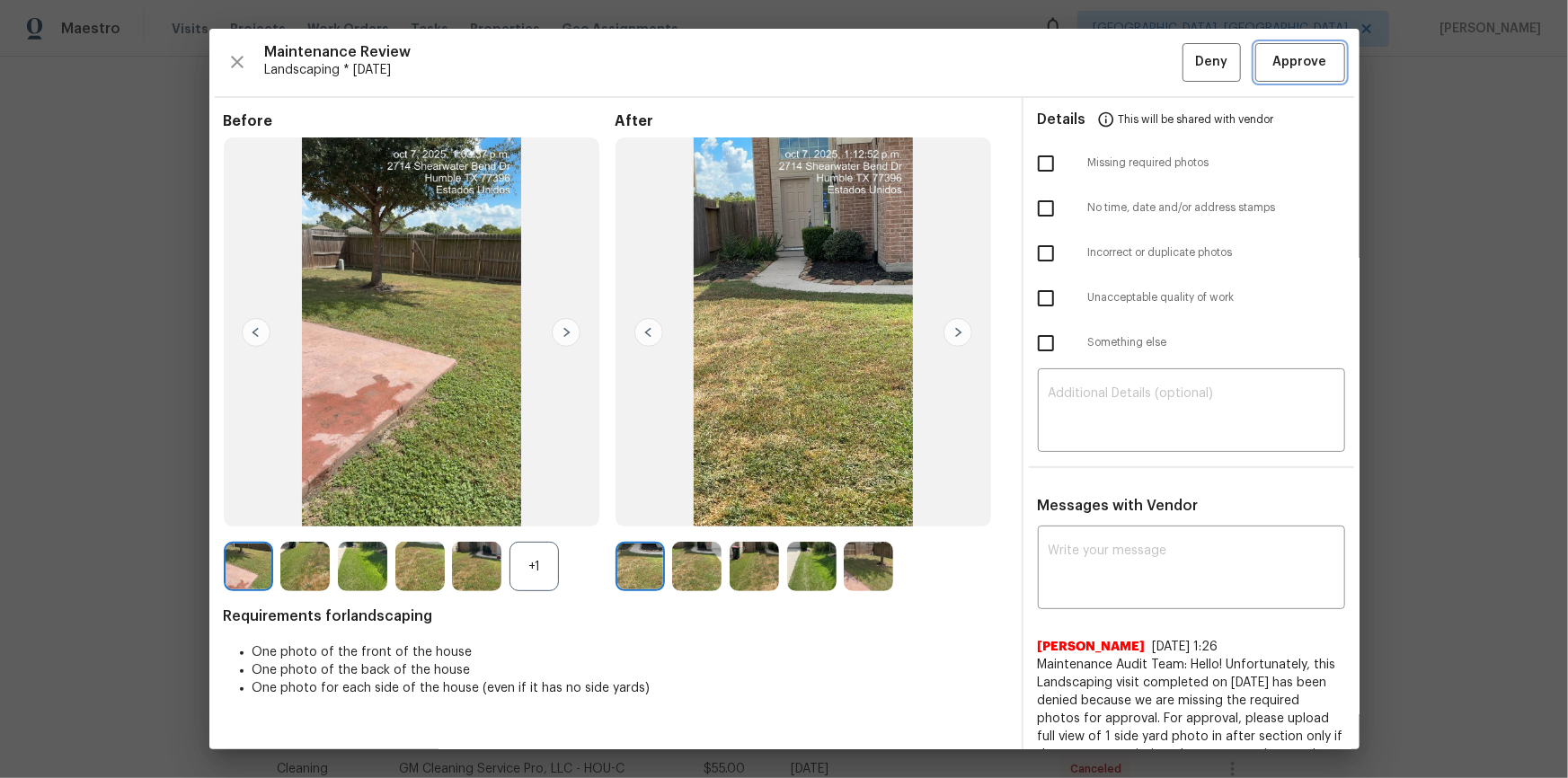
click at [1296, 57] on span "Approve" at bounding box center [1299, 62] width 54 height 23
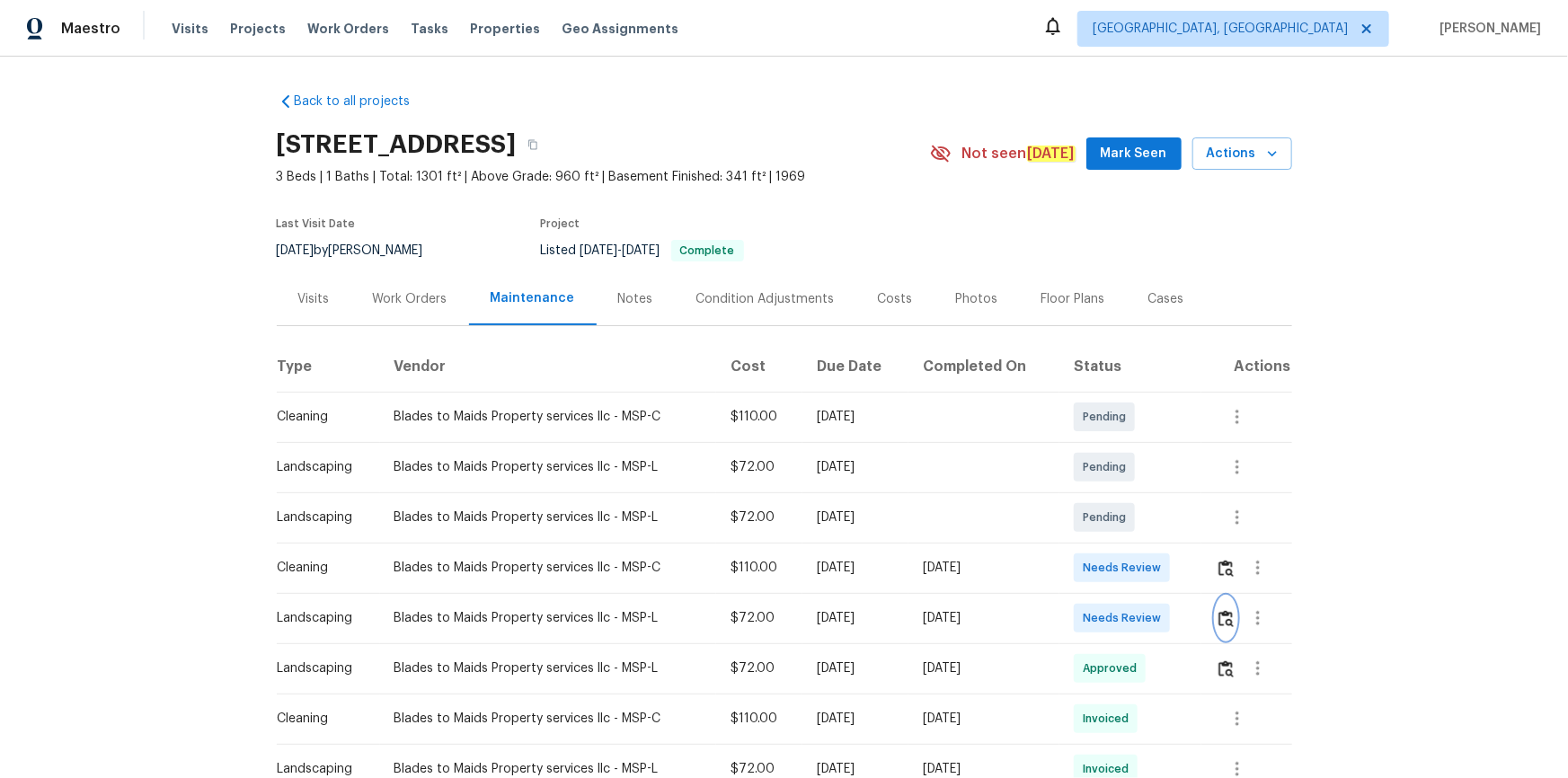
click at [1115, 523] on img "button" at bounding box center [1226, 618] width 15 height 17
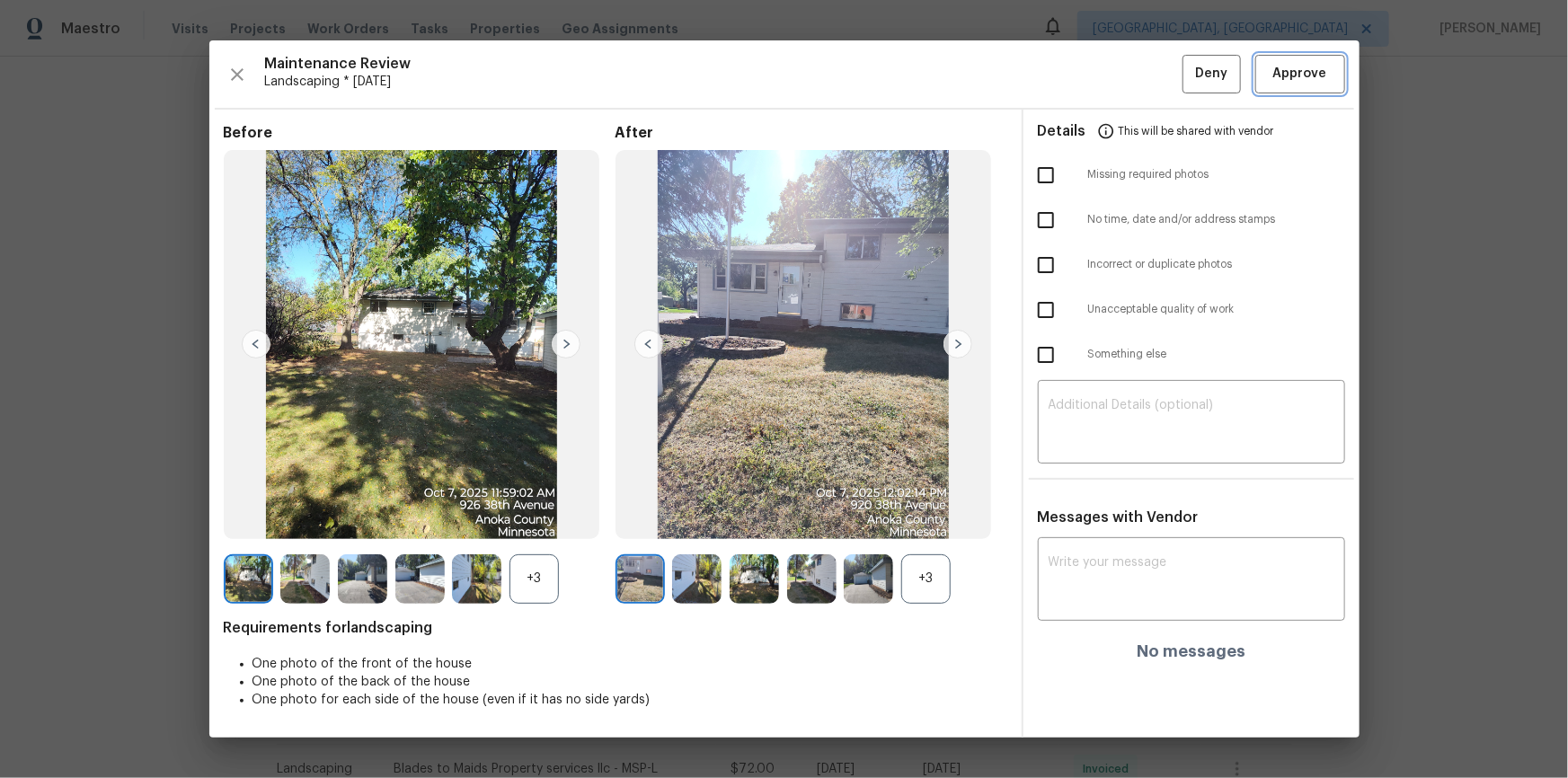
click at [1115, 80] on span "Approve" at bounding box center [1299, 74] width 54 height 23
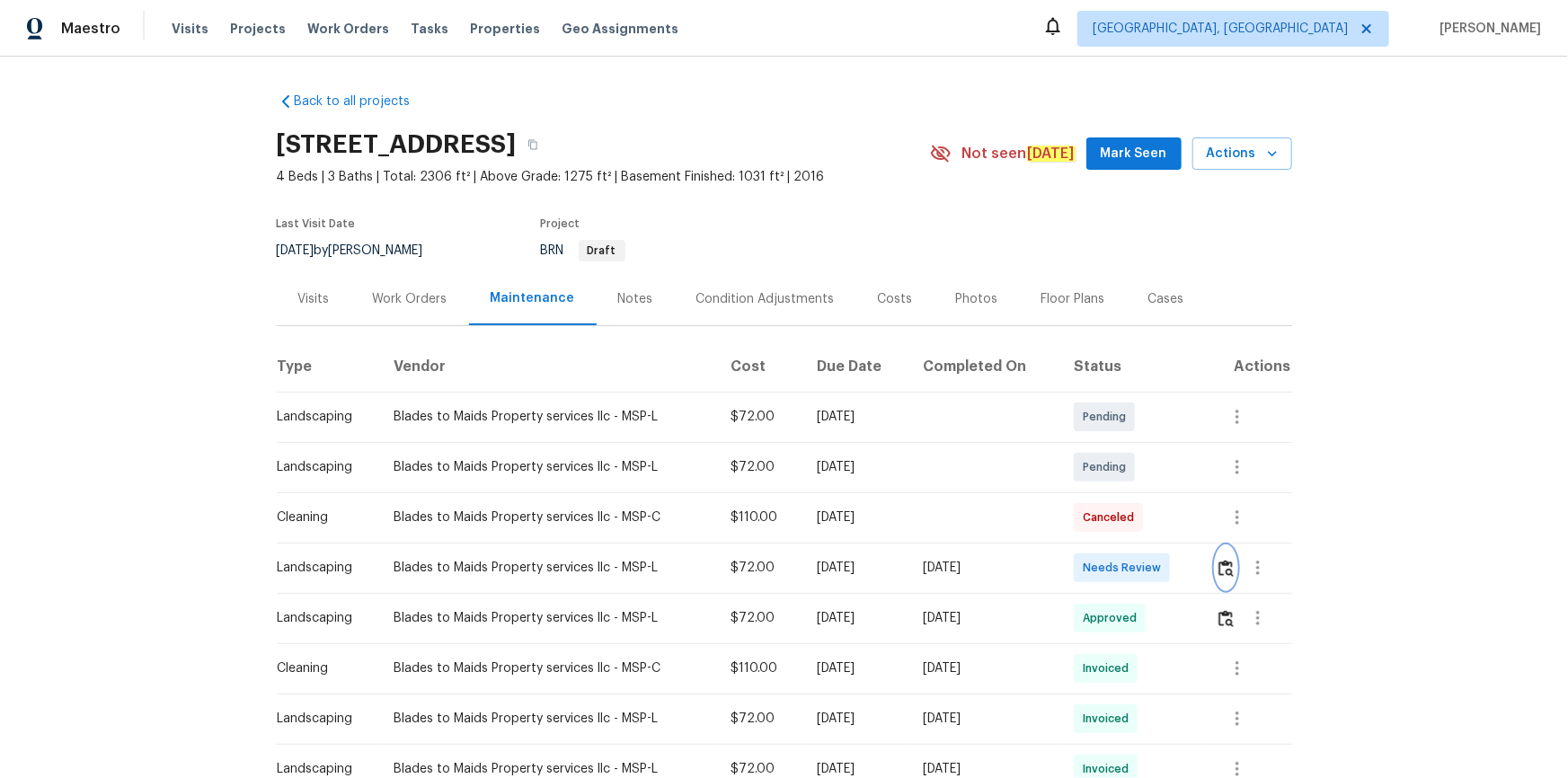
click at [1115, 523] on img "button" at bounding box center [1226, 568] width 15 height 17
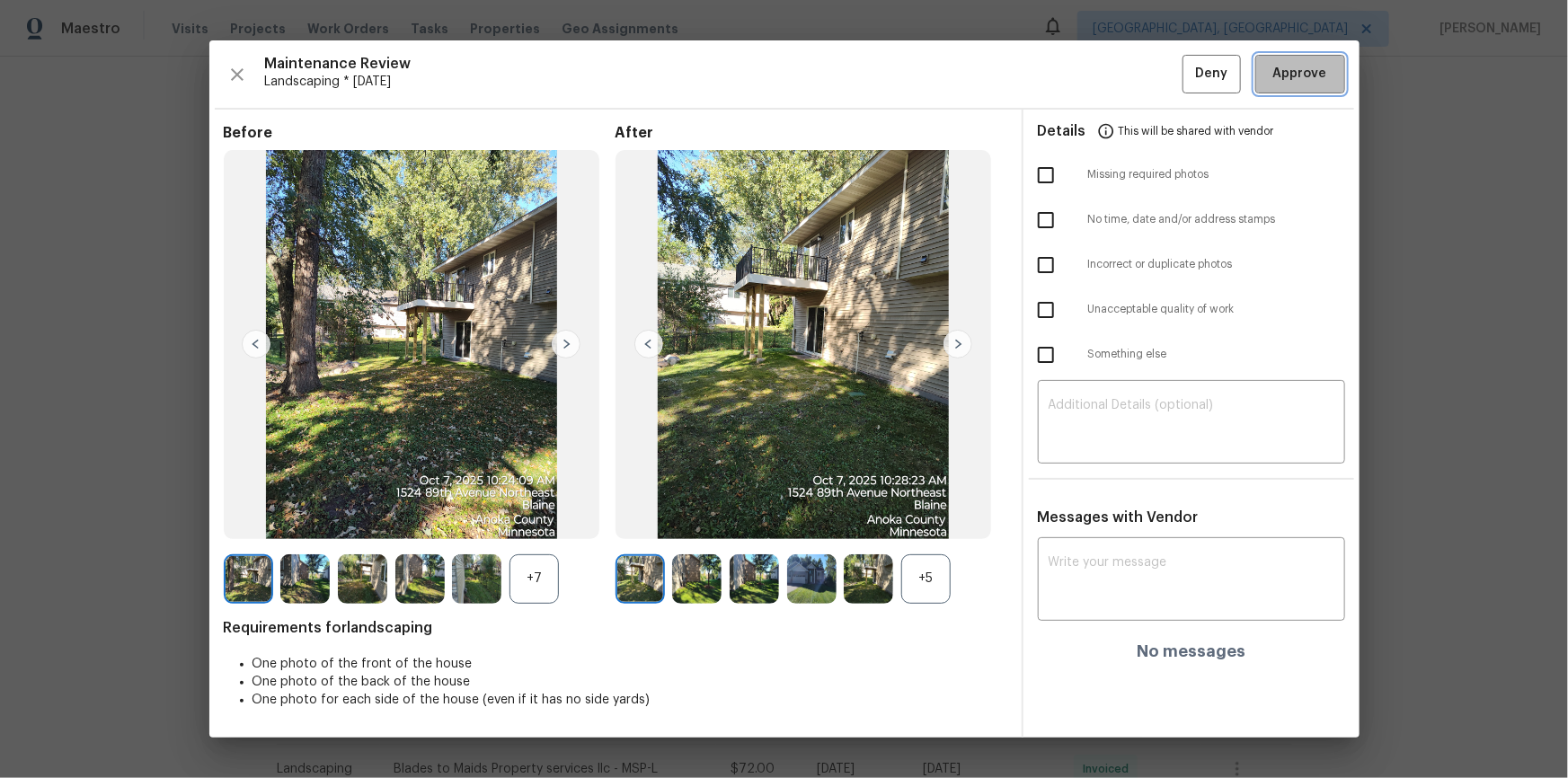
drag, startPoint x: 1314, startPoint y: 74, endPoint x: 1356, endPoint y: 386, distance: 314.8
click at [1115, 77] on span "Approve" at bounding box center [1299, 74] width 54 height 23
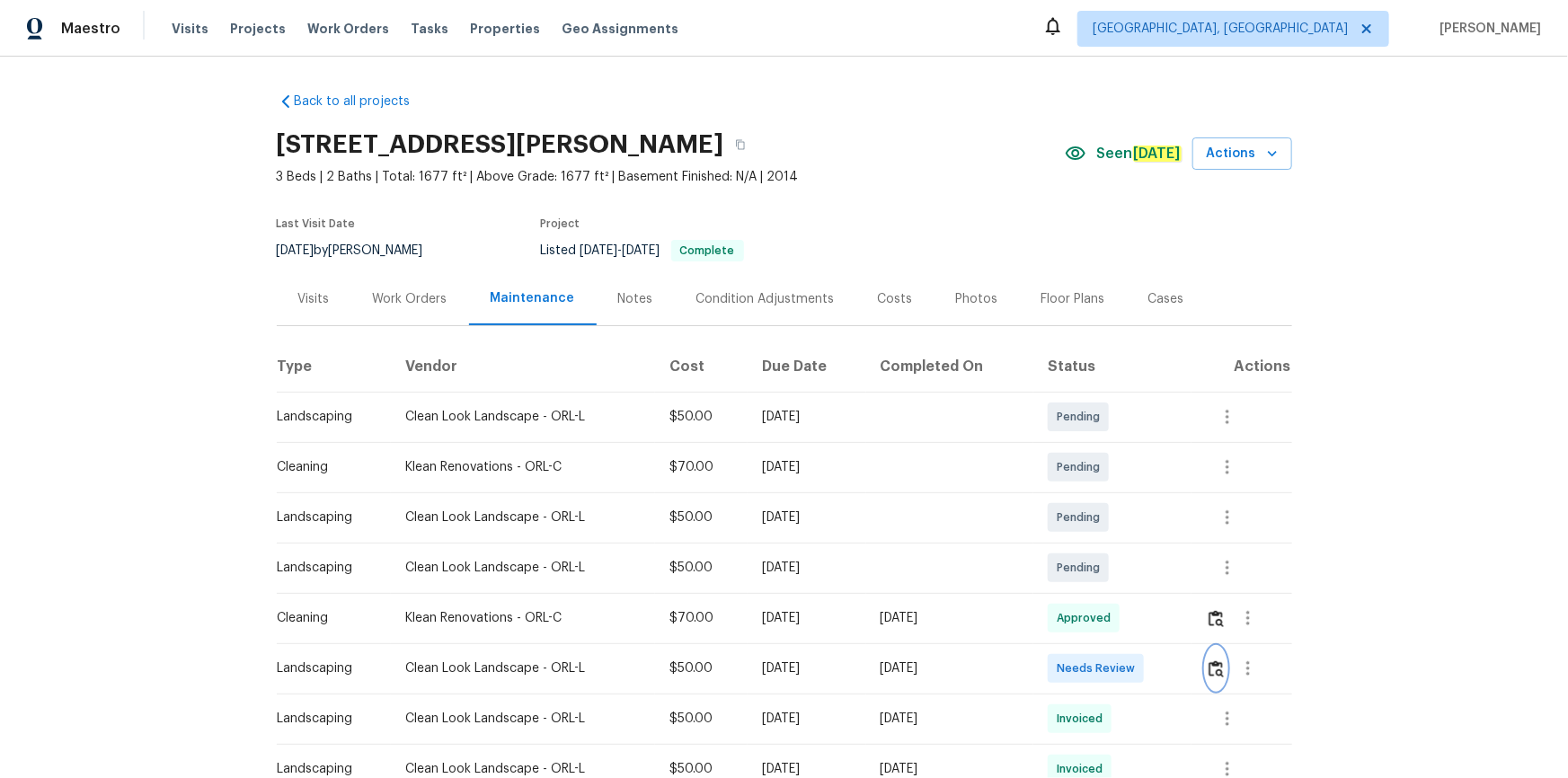
click at [1115, 523] on img "button" at bounding box center [1216, 669] width 15 height 17
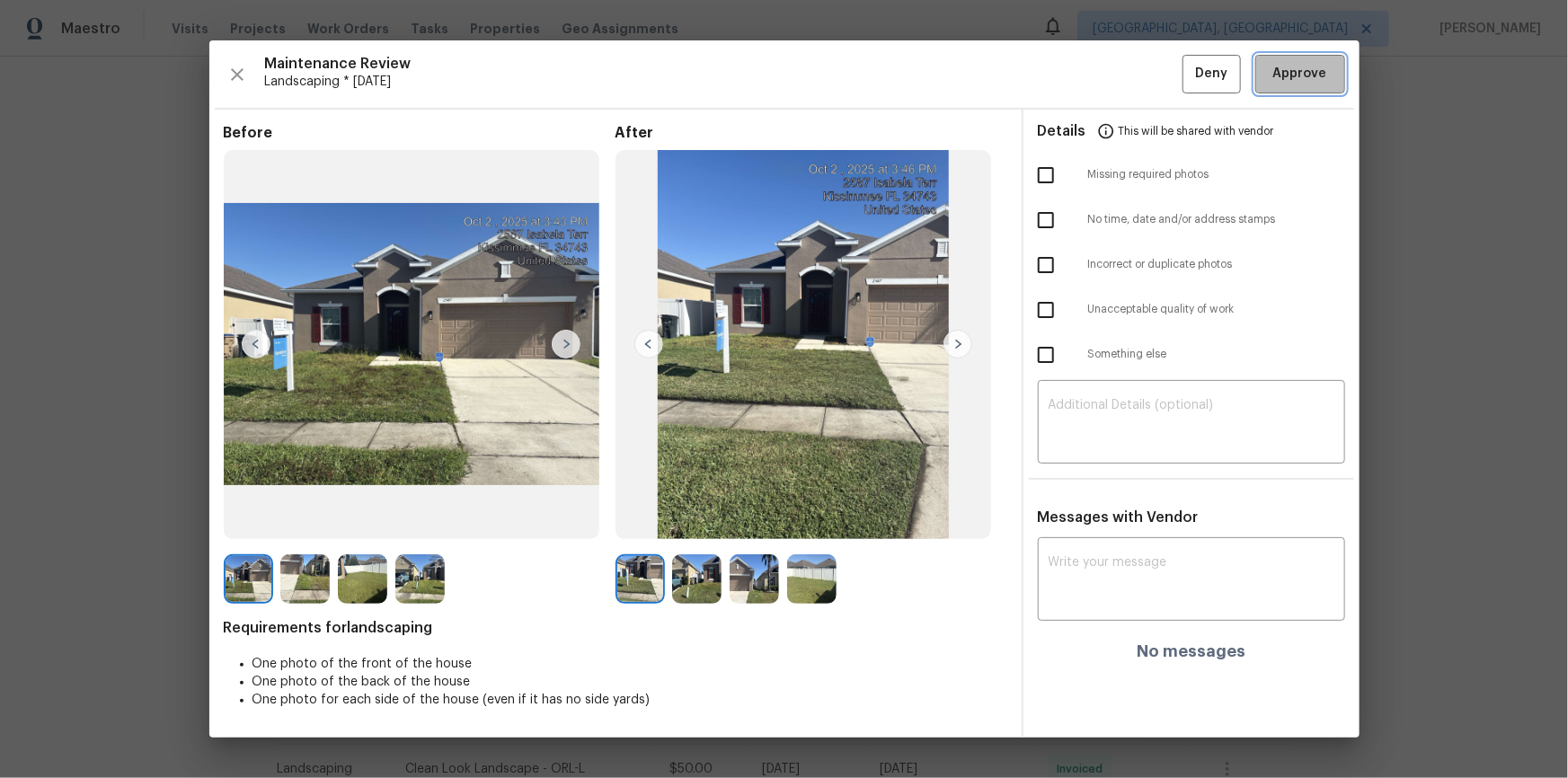
click at [1115, 74] on span "Approve" at bounding box center [1299, 74] width 54 height 23
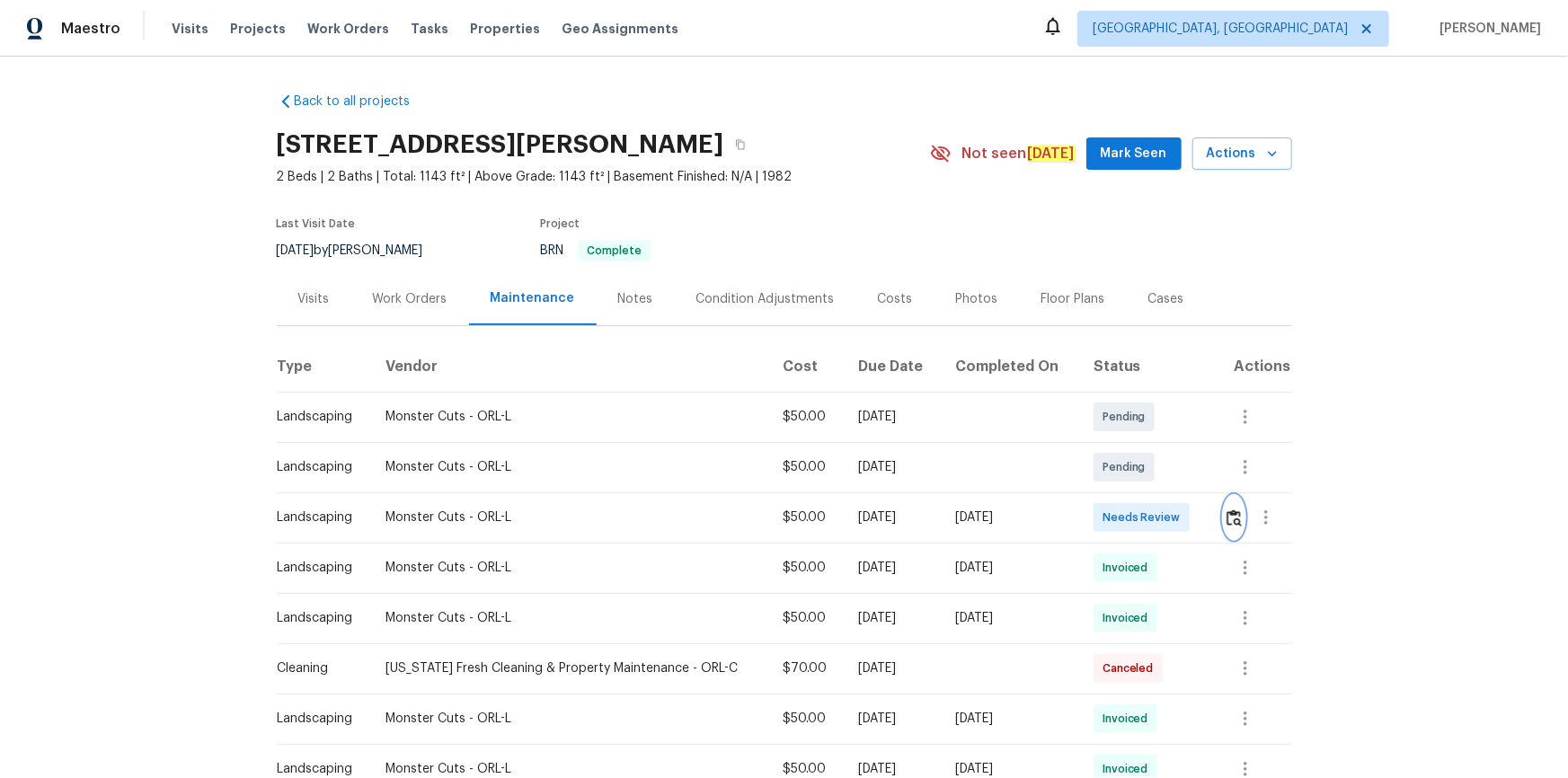
click at [1115, 511] on img "button" at bounding box center [1233, 517] width 15 height 17
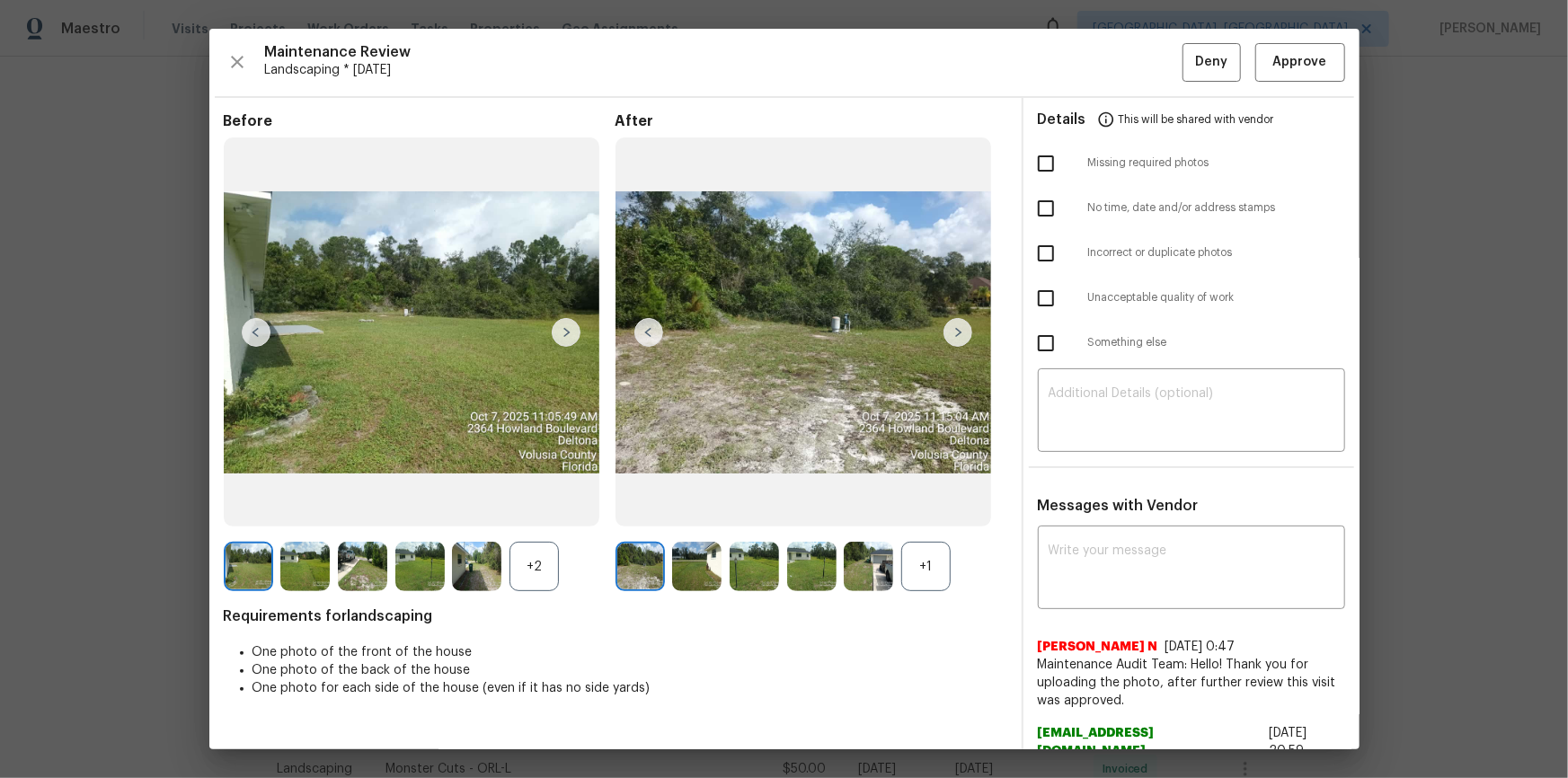
click at [1115, 37] on div "Maintenance Review Landscaping * [DATE] Deny Approve Before +2 After +1 Require…" at bounding box center [784, 389] width 1150 height 721
click at [1115, 54] on span "Approve" at bounding box center [1299, 62] width 61 height 23
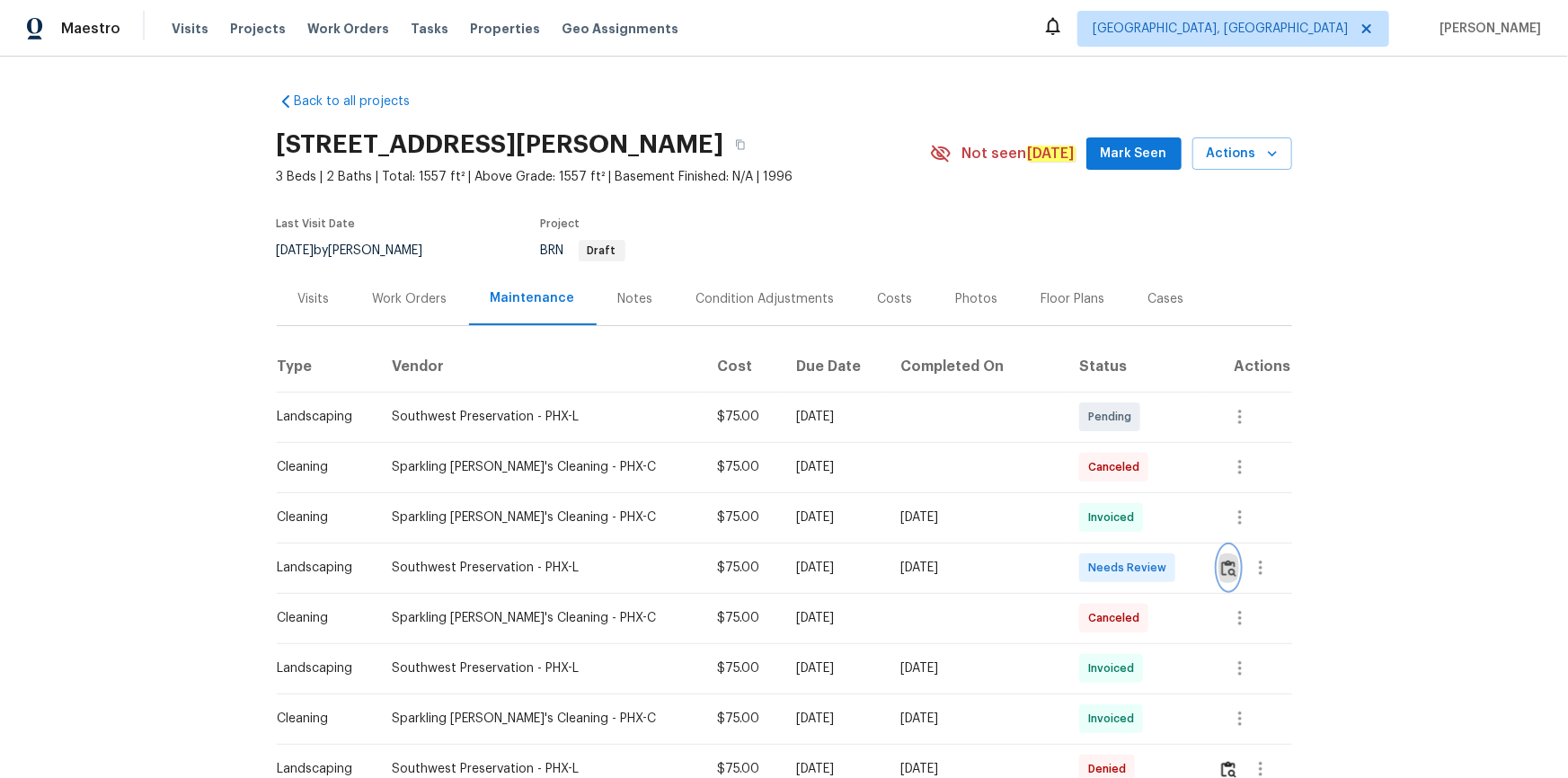
click at [1115, 523] on img "button" at bounding box center [1229, 568] width 15 height 17
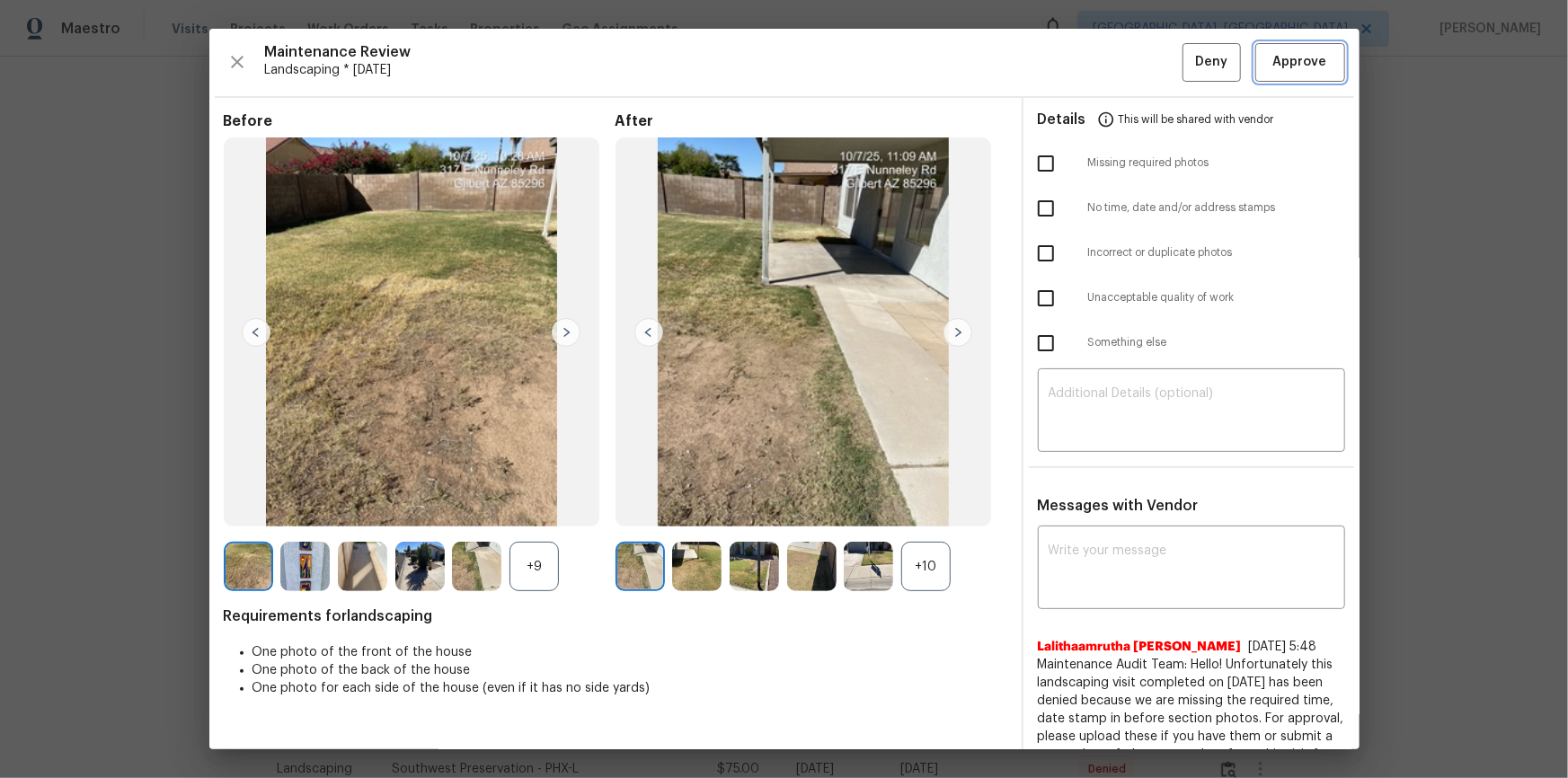
drag, startPoint x: 1284, startPoint y: 64, endPoint x: 1286, endPoint y: 88, distance: 24.1
click at [1115, 67] on span "Approve" at bounding box center [1299, 62] width 54 height 23
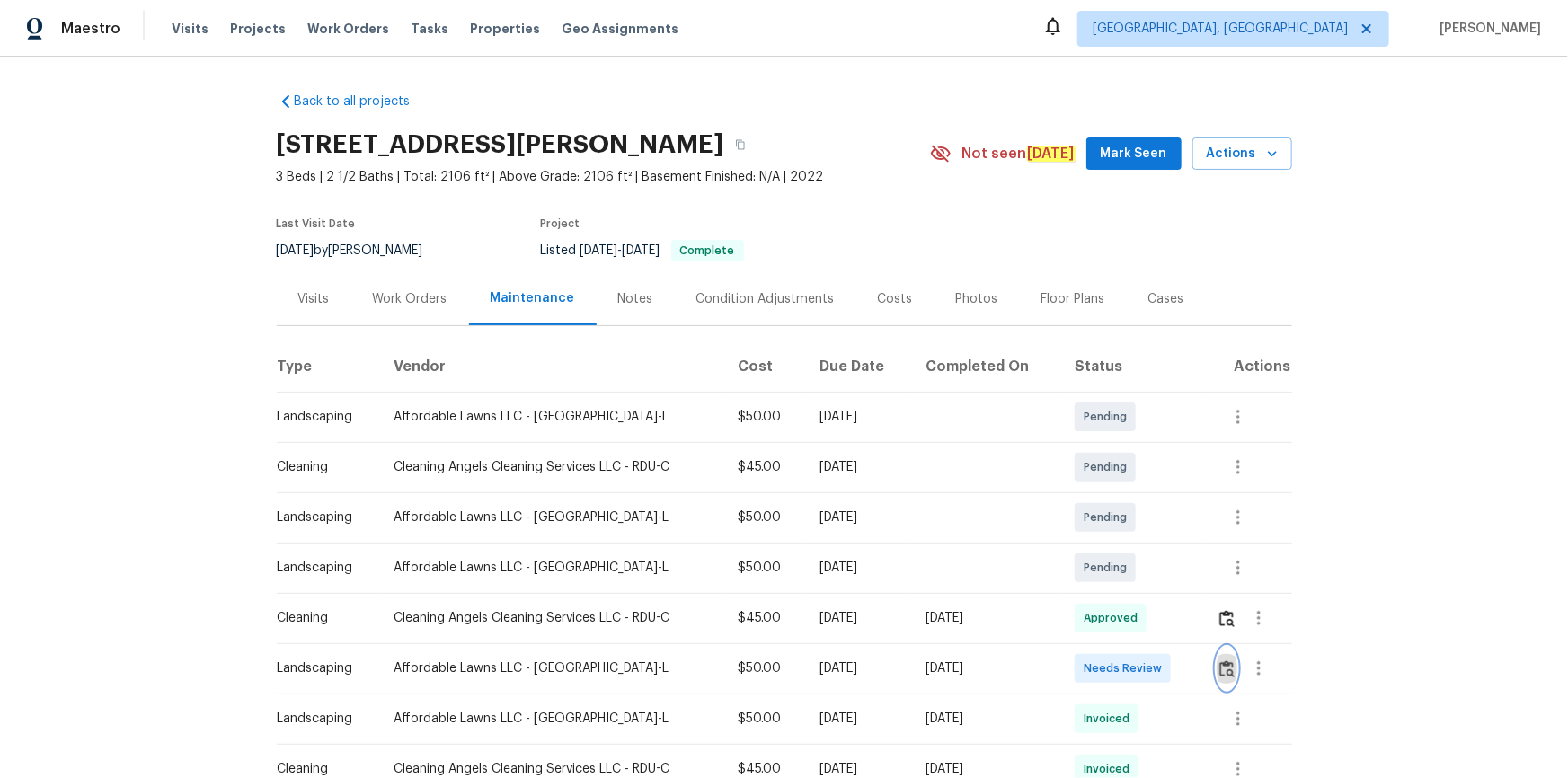
click at [1115, 523] on button "button" at bounding box center [1227, 669] width 21 height 44
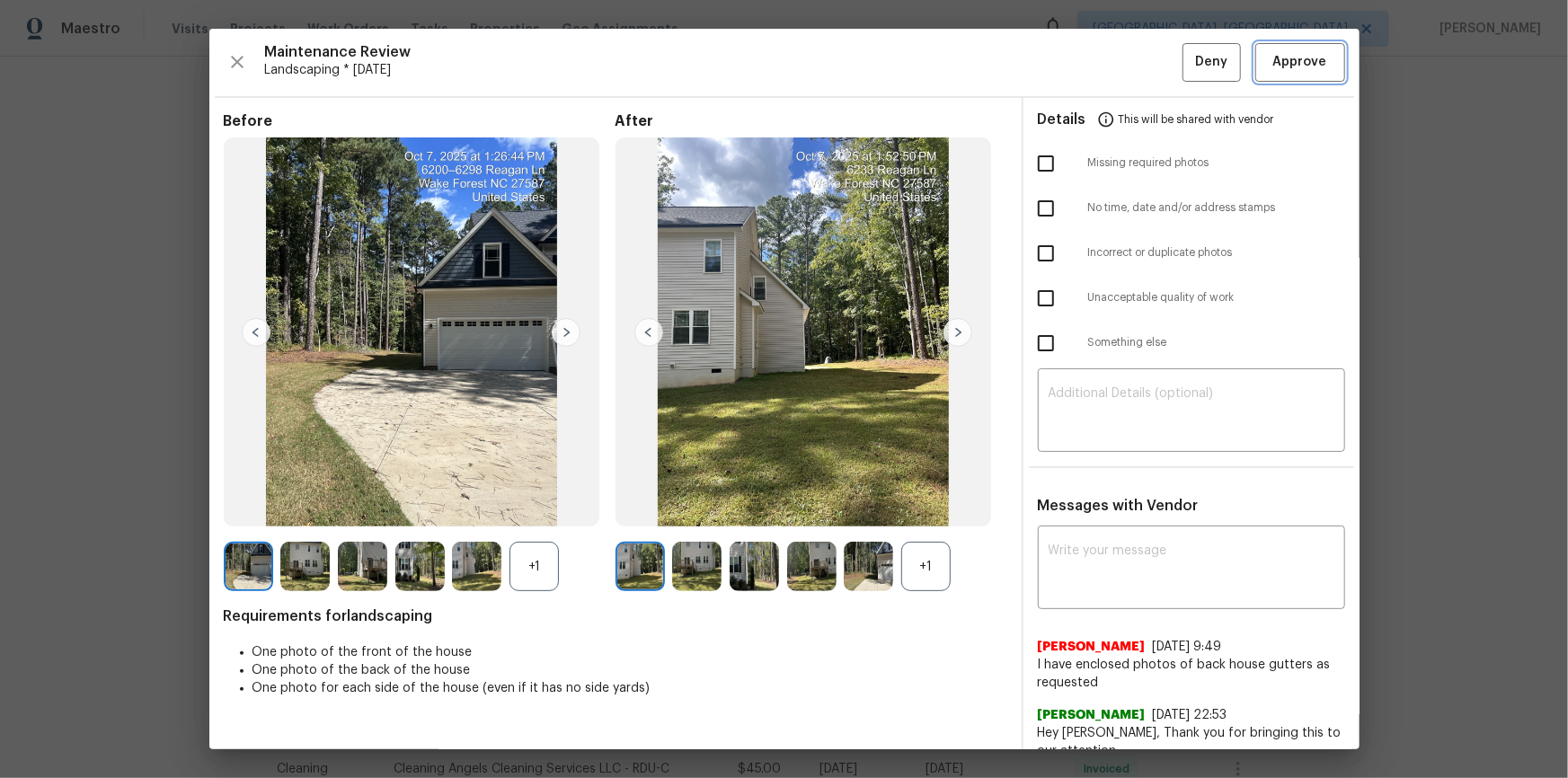
drag, startPoint x: 1312, startPoint y: 71, endPoint x: 1303, endPoint y: 126, distance: 55.7
click at [1115, 74] on button "Approve" at bounding box center [1299, 63] width 90 height 39
